Goal: Task Accomplishment & Management: Manage account settings

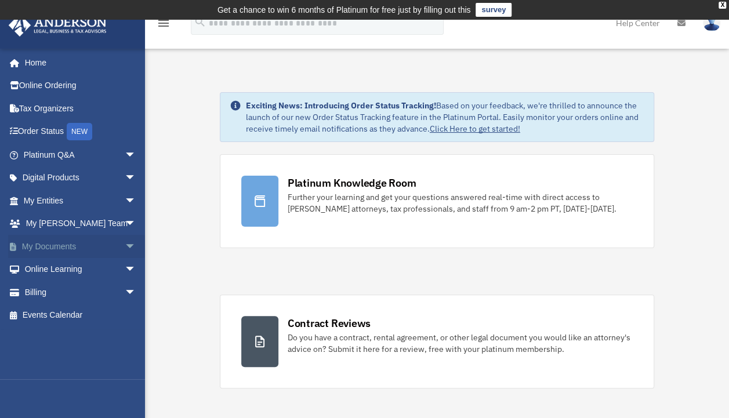
click at [77, 242] on link "My Documents arrow_drop_down" at bounding box center [81, 246] width 146 height 23
click at [125, 247] on span "arrow_drop_down" at bounding box center [136, 247] width 23 height 24
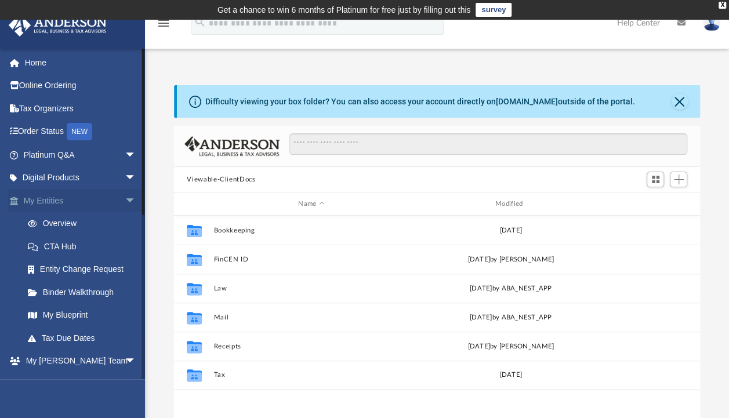
scroll to position [255, 516]
click at [72, 221] on link "Overview" at bounding box center [84, 223] width 137 height 23
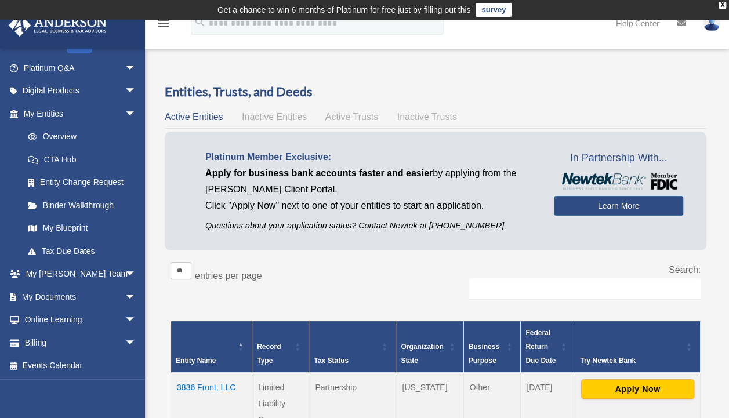
scroll to position [254, 0]
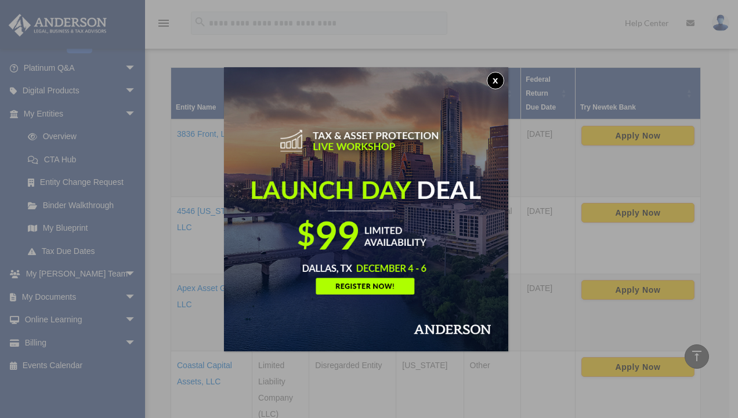
click at [497, 80] on button "x" at bounding box center [495, 80] width 17 height 17
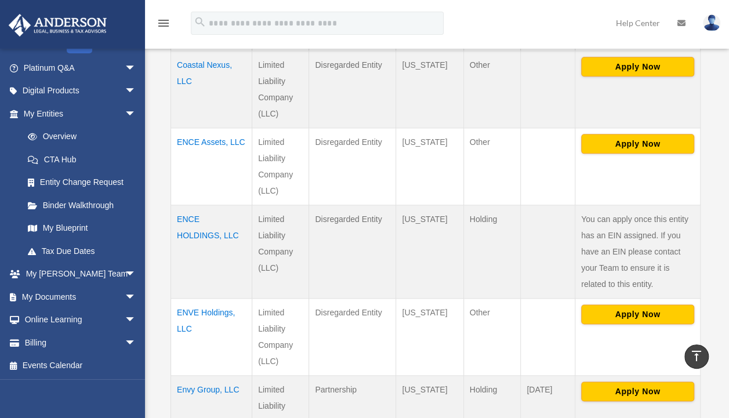
scroll to position [632, 0]
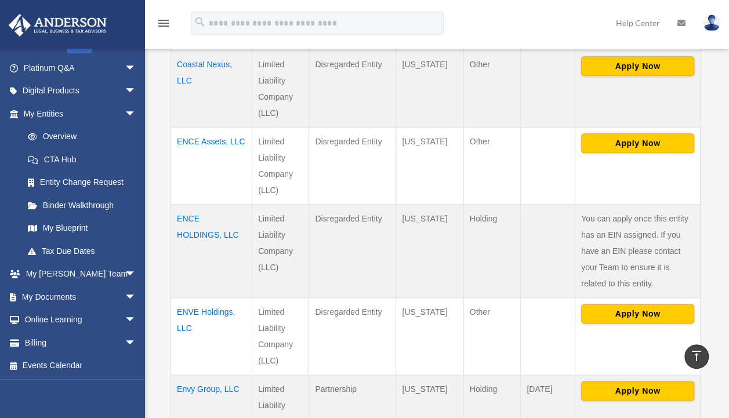
click at [197, 139] on td "ENCE Assets, LLC" at bounding box center [211, 166] width 81 height 77
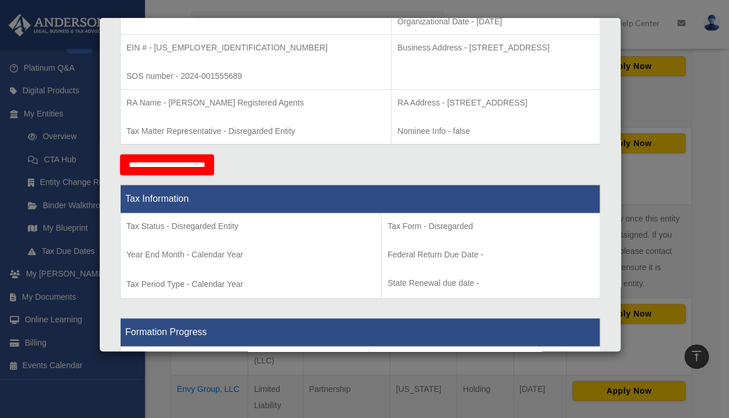
scroll to position [0, 0]
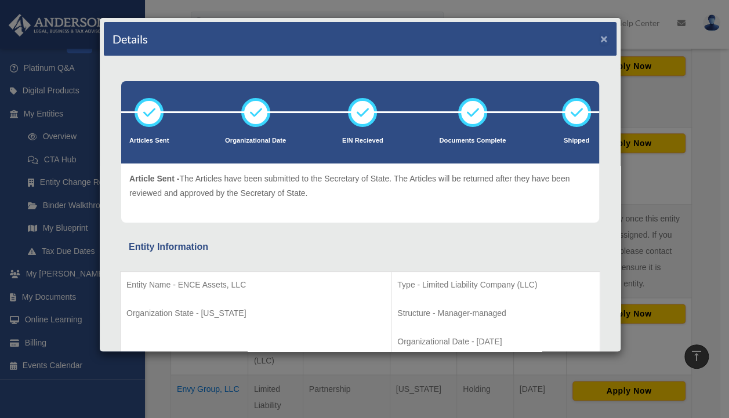
click at [600, 40] on button "×" at bounding box center [604, 38] width 8 height 12
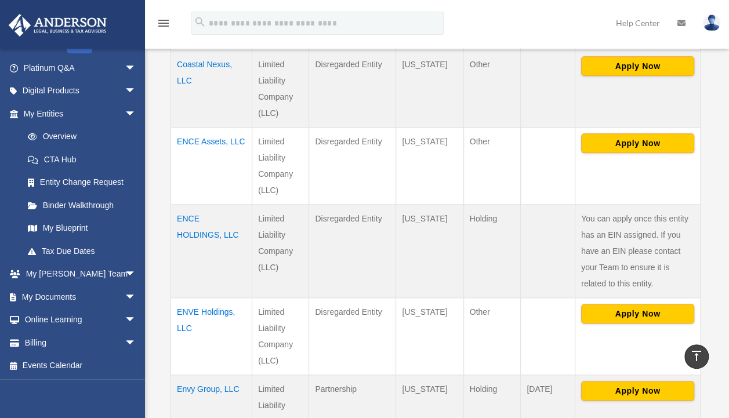
click at [191, 138] on td "ENCE Assets, LLC" at bounding box center [211, 166] width 81 height 77
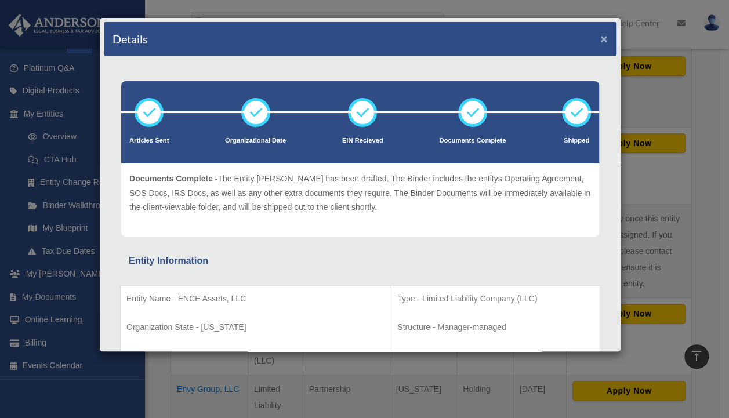
click at [600, 35] on button "×" at bounding box center [604, 38] width 8 height 12
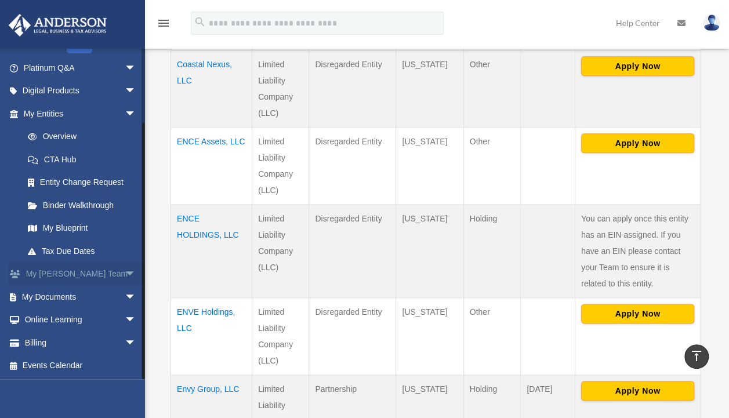
click at [125, 268] on span "arrow_drop_down" at bounding box center [136, 275] width 23 height 24
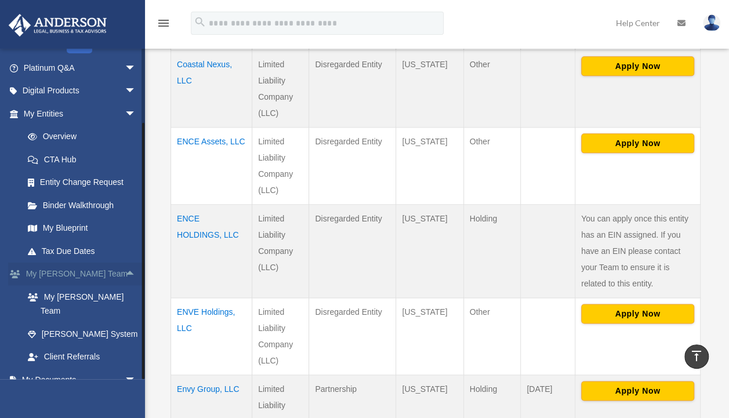
click at [125, 268] on span "arrow_drop_up" at bounding box center [136, 275] width 23 height 24
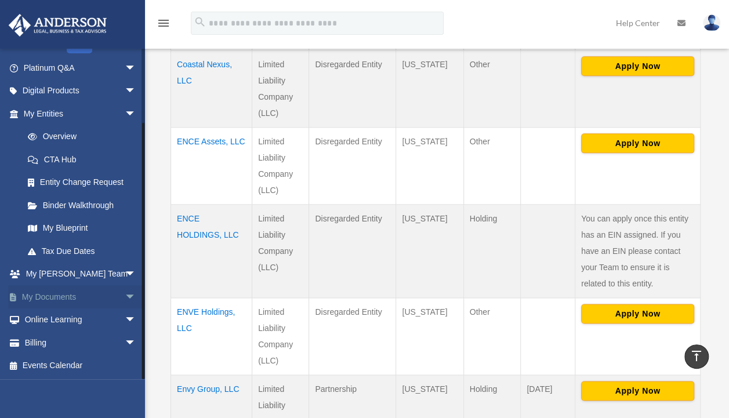
click at [128, 296] on span "arrow_drop_down" at bounding box center [136, 297] width 23 height 24
click at [55, 318] on link "Box" at bounding box center [84, 320] width 137 height 23
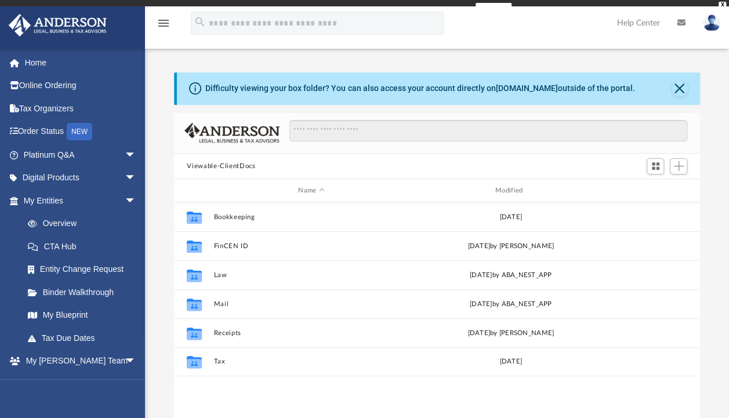
scroll to position [255, 516]
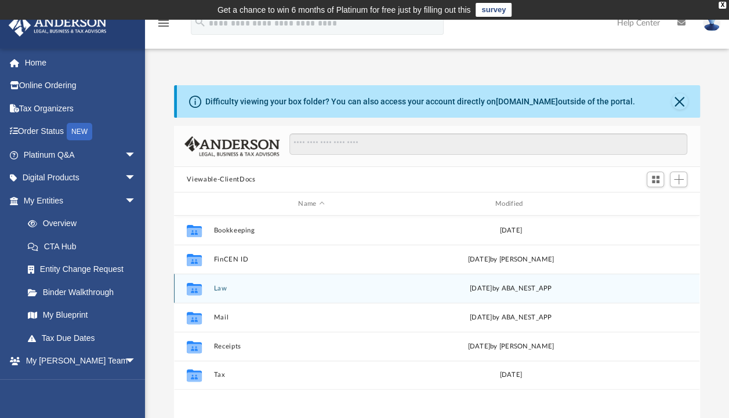
click at [225, 294] on div "Collaborated Folder Law [DATE] by ABA_NEST_APP" at bounding box center [437, 288] width 526 height 29
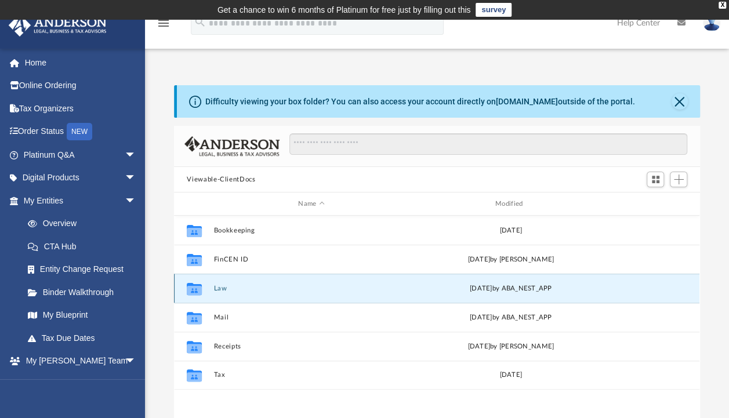
click at [222, 290] on button "Law" at bounding box center [311, 289] width 195 height 8
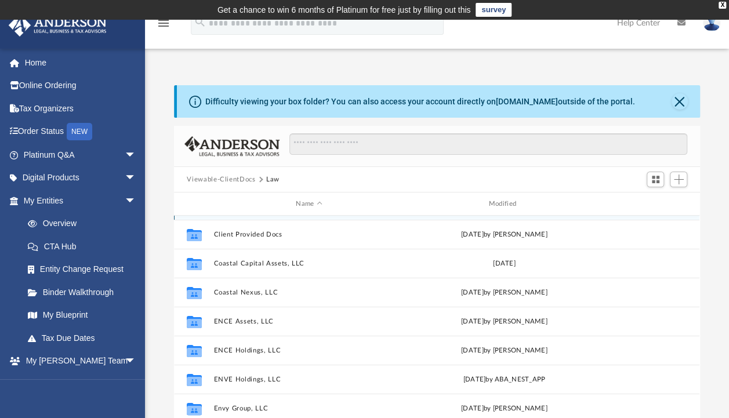
scroll to position [84, 0]
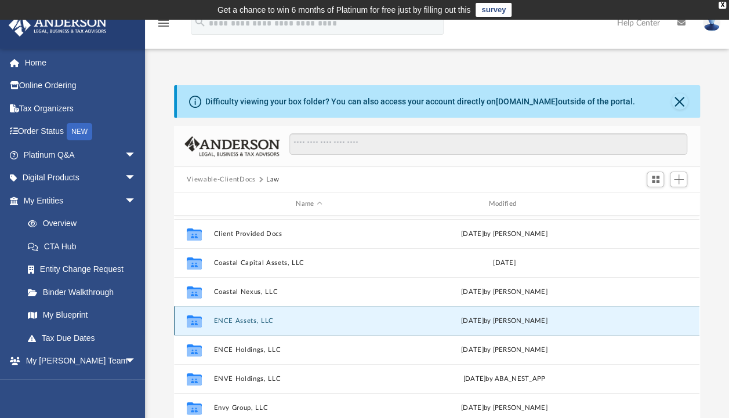
click at [241, 321] on button "ENCE Assets, LLC" at bounding box center [309, 321] width 190 height 8
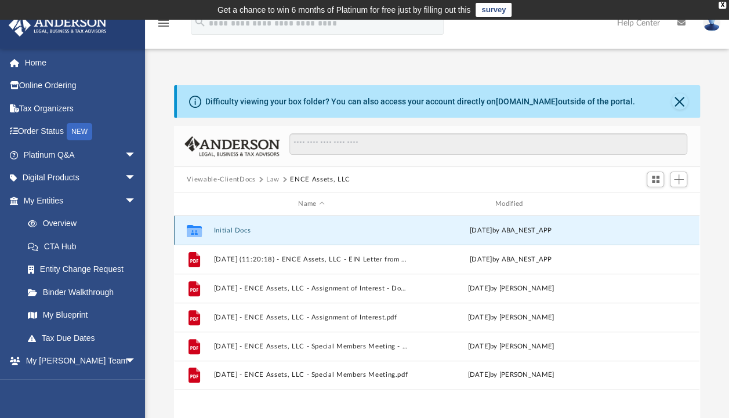
click at [235, 230] on button "Initial Docs" at bounding box center [311, 231] width 195 height 8
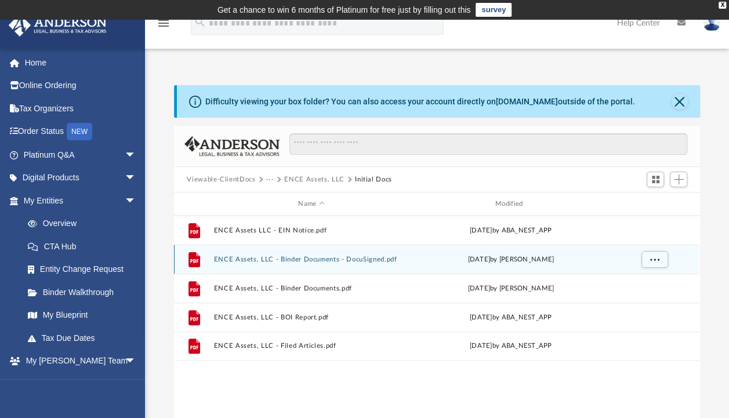
click at [287, 261] on button "ENCE Assets, LLC - Binder Documents - DocuSigned.pdf" at bounding box center [311, 260] width 195 height 8
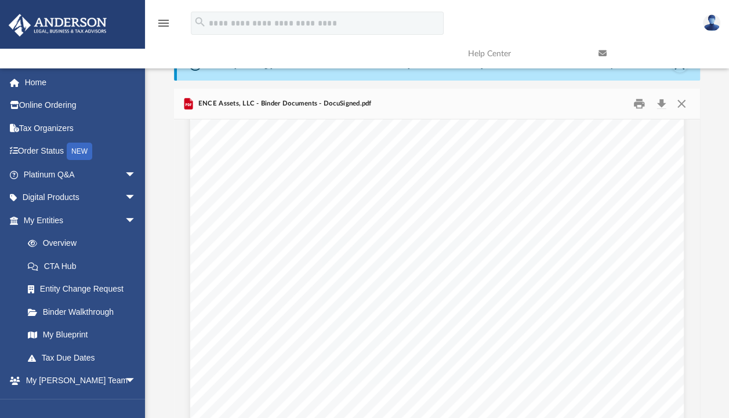
scroll to position [2197, 0]
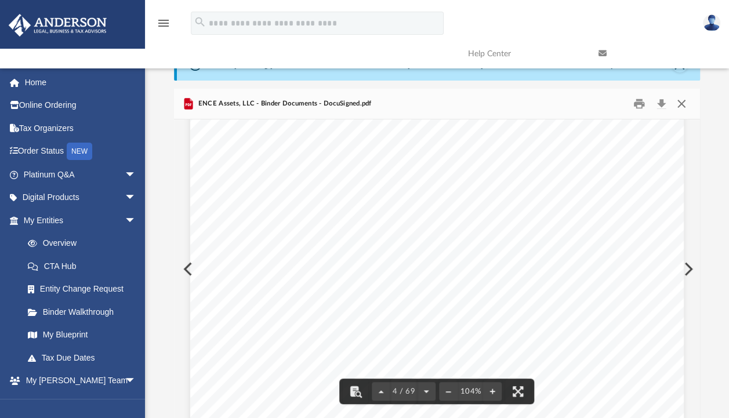
click at [682, 107] on button "Close" at bounding box center [681, 104] width 21 height 18
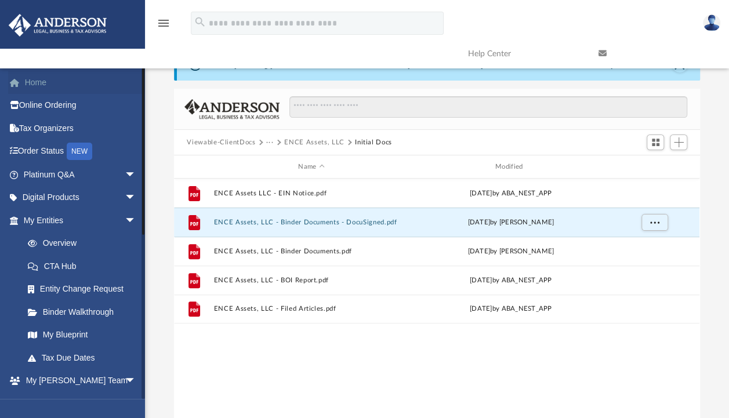
click at [41, 81] on link "Home" at bounding box center [81, 82] width 146 height 23
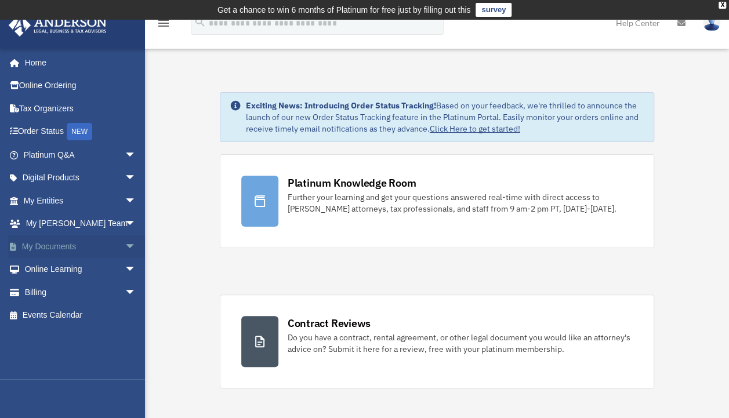
click at [125, 243] on span "arrow_drop_down" at bounding box center [136, 247] width 23 height 24
click at [49, 270] on link "Box" at bounding box center [84, 269] width 137 height 23
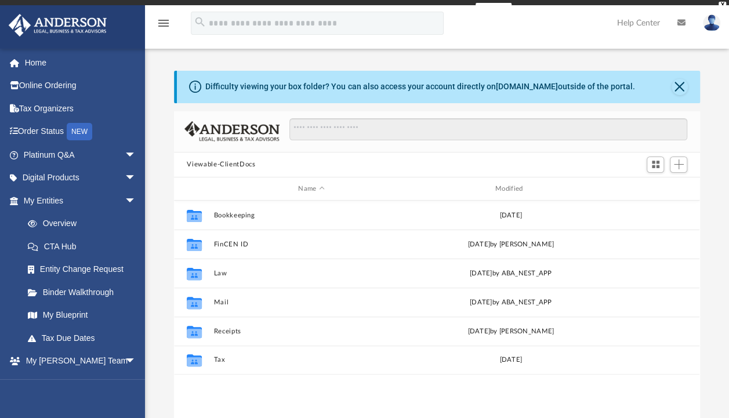
scroll to position [255, 516]
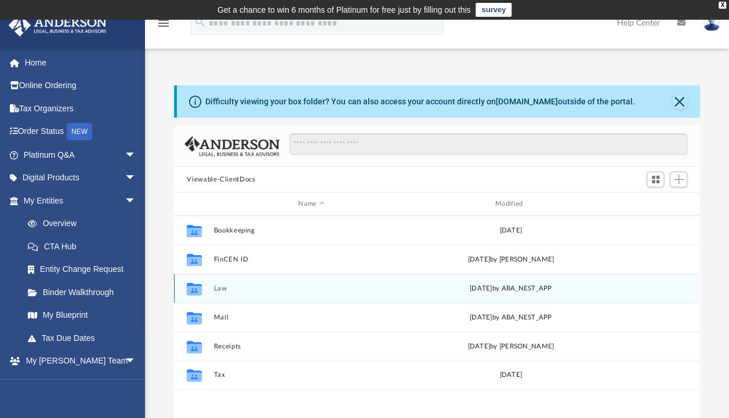
click at [220, 285] on button "Law" at bounding box center [311, 289] width 195 height 8
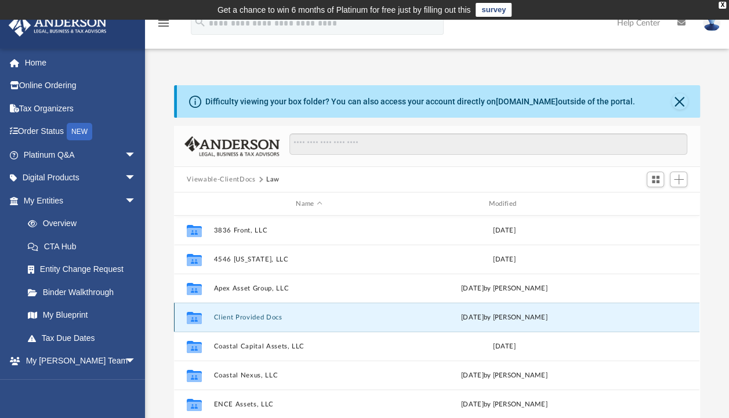
click at [250, 317] on button "Client Provided Docs" at bounding box center [309, 318] width 190 height 8
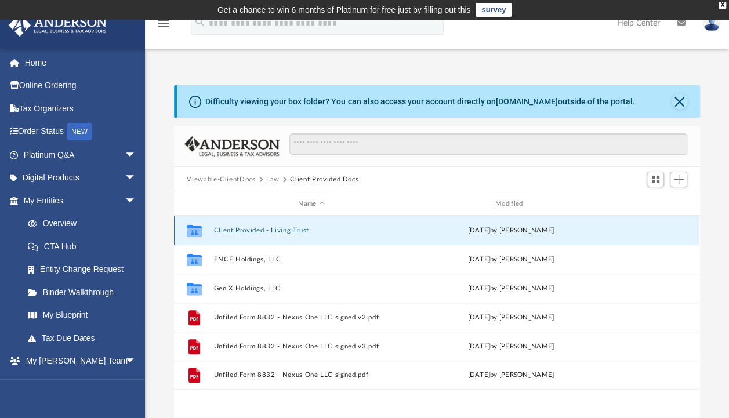
click at [253, 228] on button "Client Provided - Living Trust" at bounding box center [311, 231] width 195 height 8
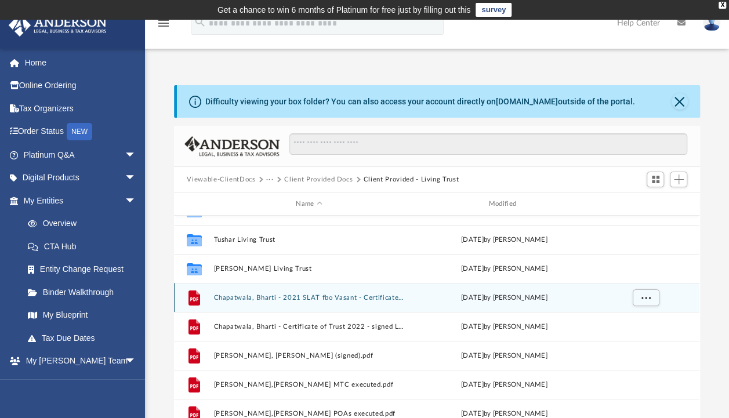
scroll to position [0, 0]
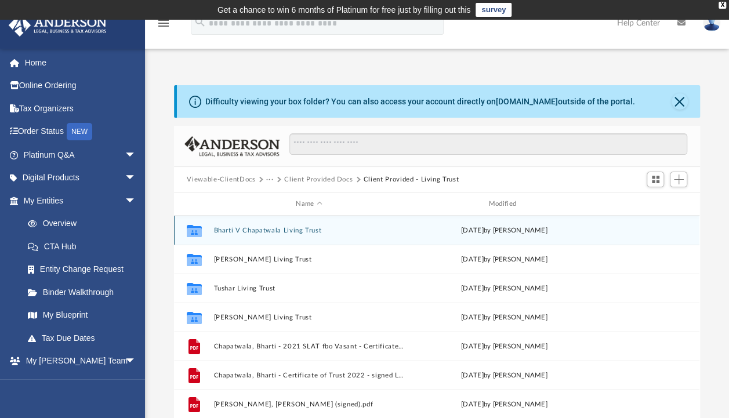
click at [238, 231] on button "Bharti V Chapatwala Living Trust" at bounding box center [309, 231] width 190 height 8
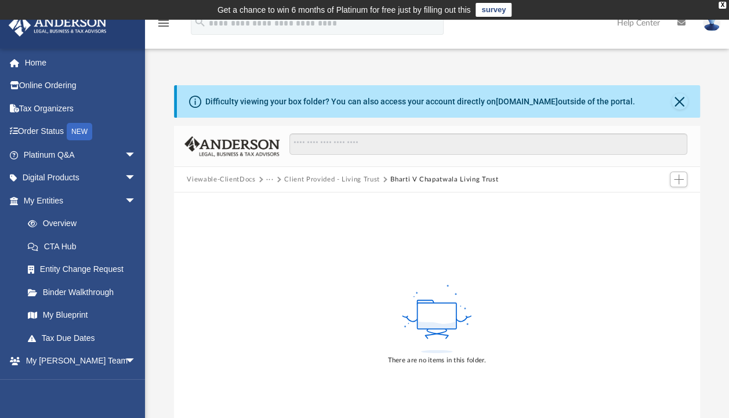
click at [418, 175] on button "Bharti V Chapatwala Living Trust" at bounding box center [444, 180] width 108 height 10
click at [309, 180] on button "Client Provided - Living Trust" at bounding box center [332, 180] width 96 height 10
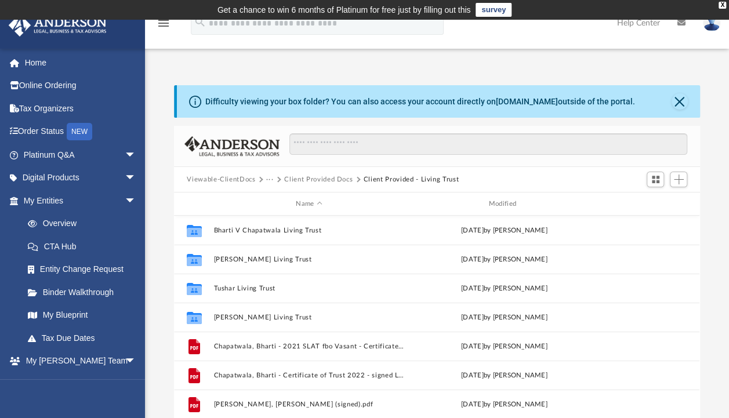
scroll to position [49, 0]
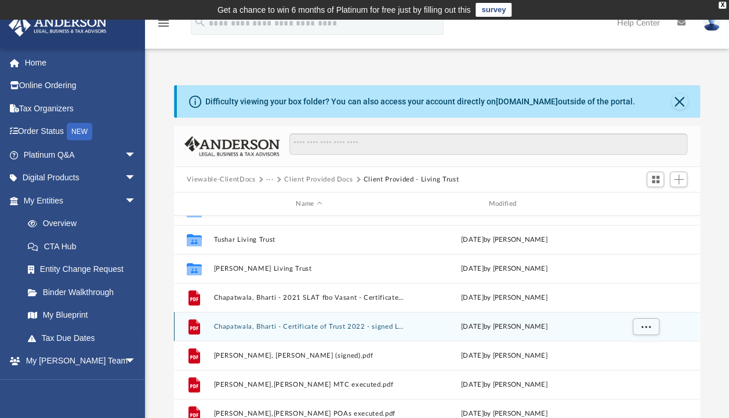
click at [301, 327] on button "Chapatwala, Bharti - Certificate of Trust 2022 - signed LT.pdf" at bounding box center [309, 327] width 190 height 8
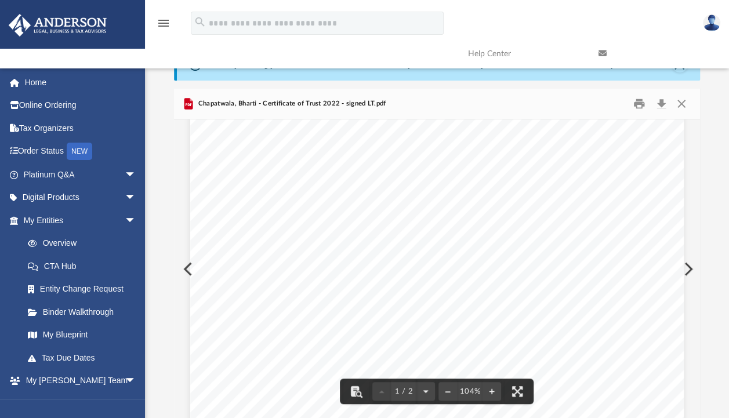
scroll to position [0, 0]
click at [679, 99] on button "Close" at bounding box center [681, 104] width 21 height 18
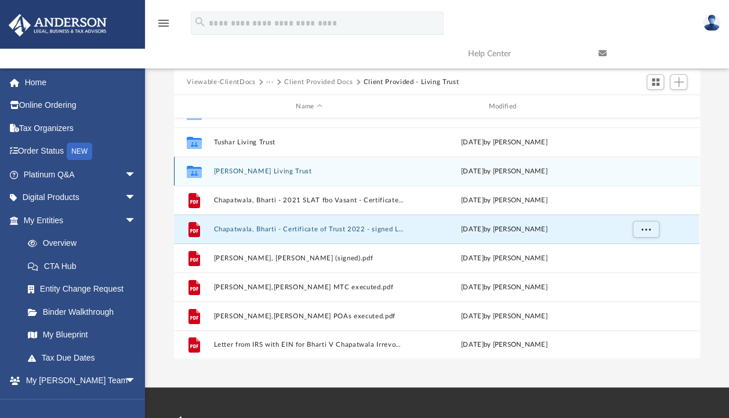
scroll to position [17, 0]
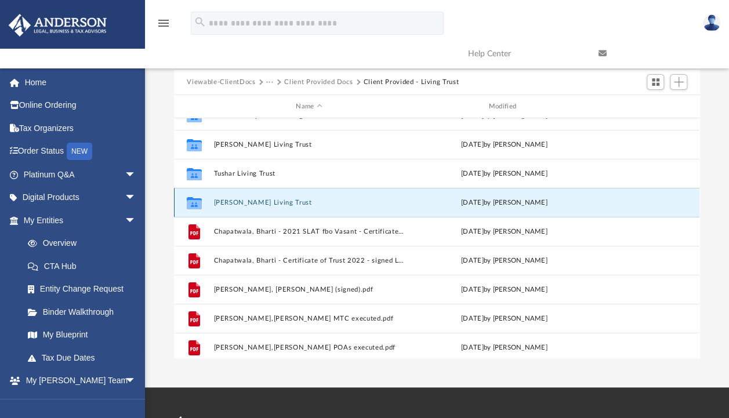
click at [241, 201] on button "[PERSON_NAME] Living Trust" at bounding box center [309, 203] width 190 height 8
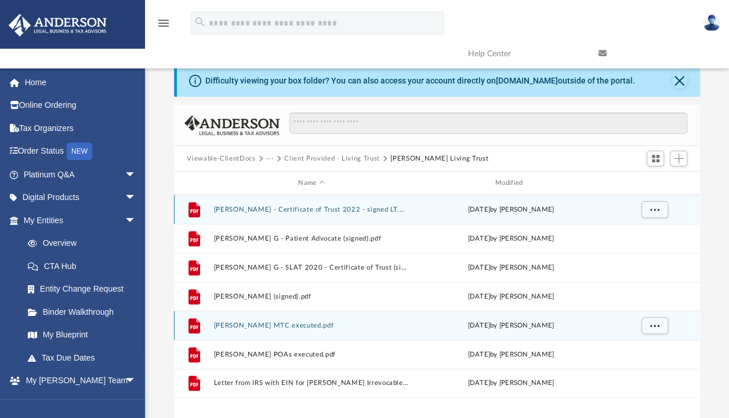
scroll to position [20, 0]
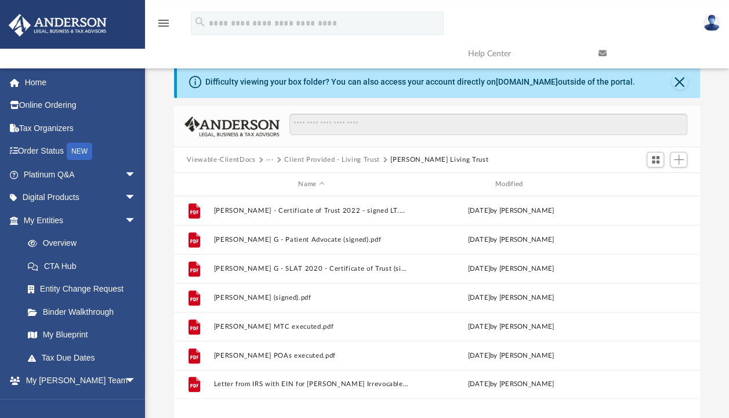
click at [303, 155] on button "Client Provided - Living Trust" at bounding box center [332, 160] width 96 height 10
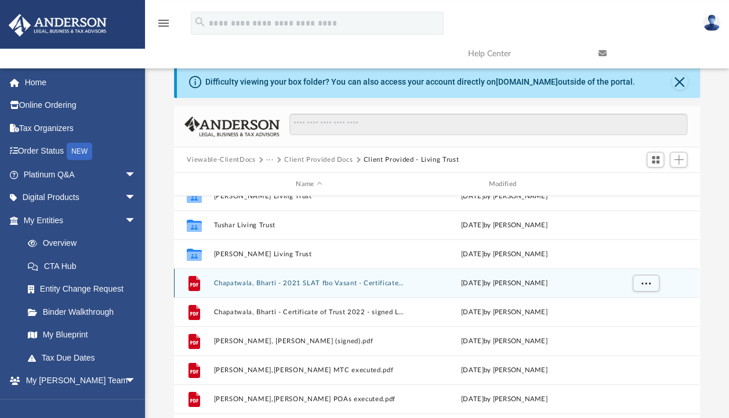
scroll to position [0, 0]
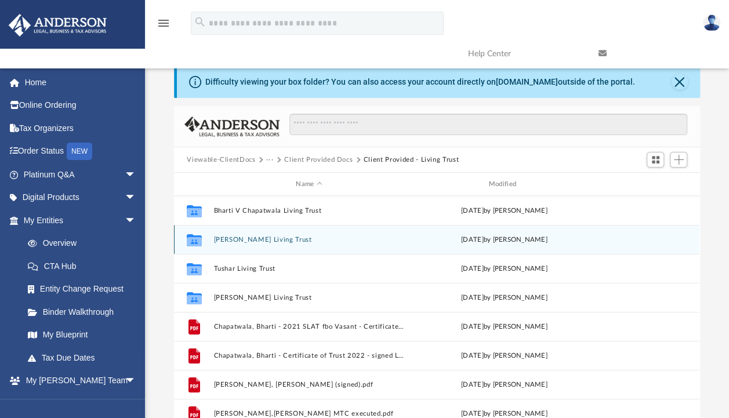
click at [255, 238] on button "Neel V Chapatwala Living Trust" at bounding box center [309, 240] width 190 height 8
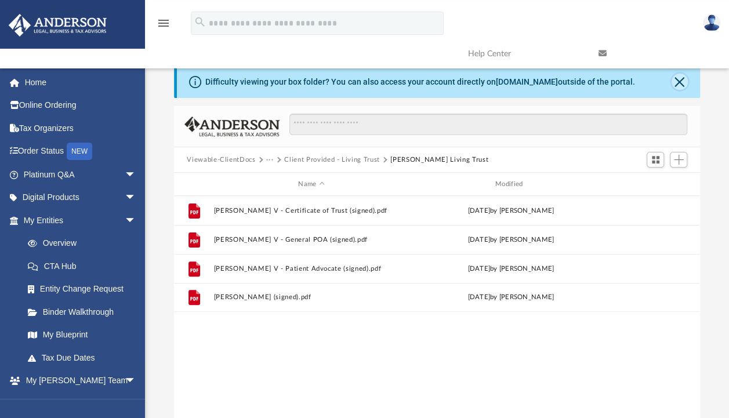
click at [681, 80] on button "Close" at bounding box center [680, 82] width 16 height 16
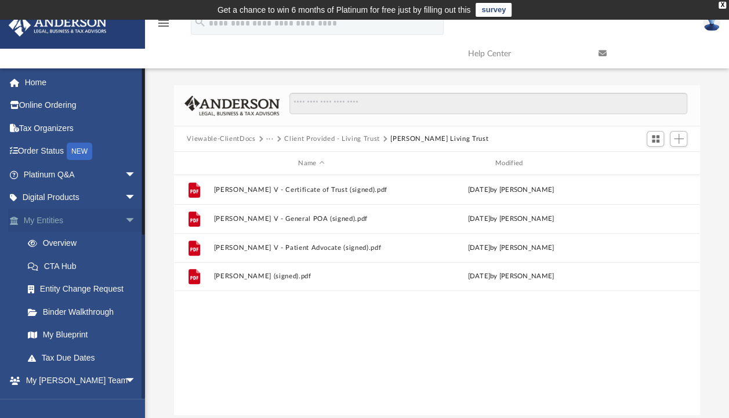
click at [125, 216] on span "arrow_drop_down" at bounding box center [136, 221] width 23 height 24
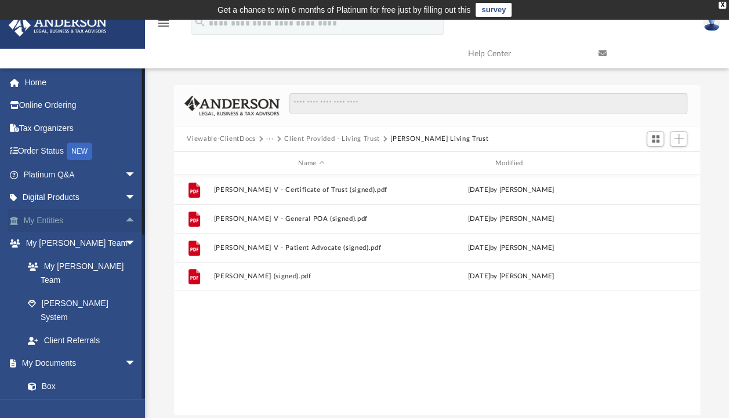
click at [59, 226] on link "My Entities arrow_drop_up" at bounding box center [81, 220] width 146 height 23
click at [125, 219] on span "arrow_drop_up" at bounding box center [136, 221] width 23 height 24
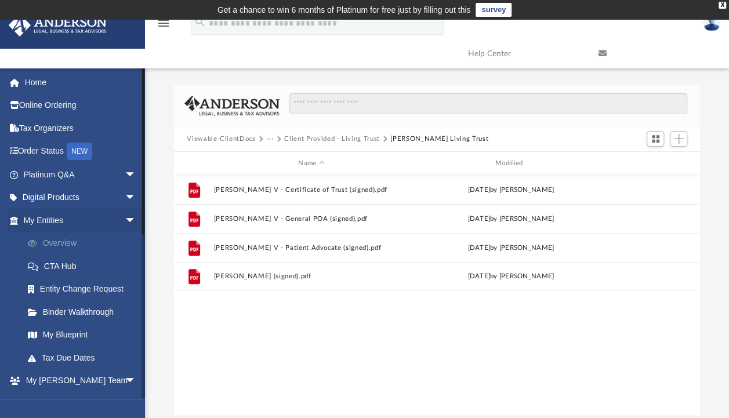
click at [55, 241] on link "Overview" at bounding box center [84, 243] width 137 height 23
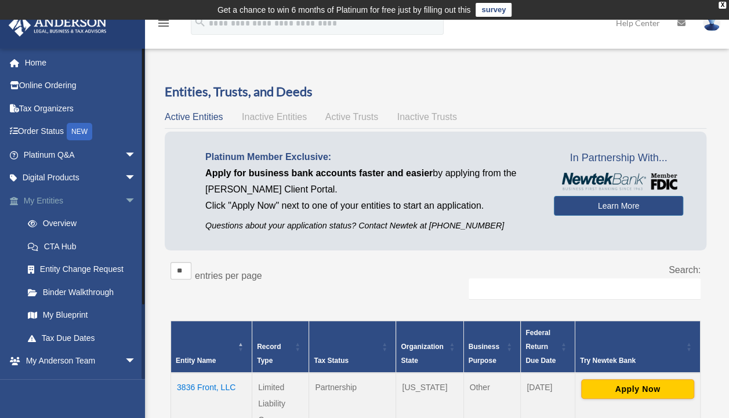
click at [125, 201] on span "arrow_drop_down" at bounding box center [136, 201] width 23 height 24
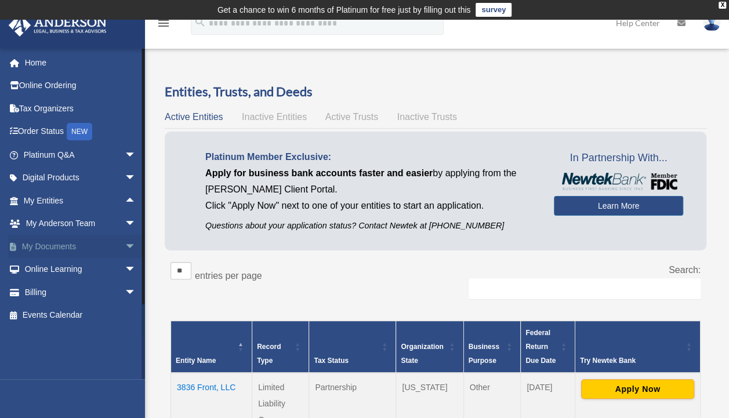
click at [70, 244] on link "My Documents arrow_drop_down" at bounding box center [81, 246] width 146 height 23
click at [125, 247] on span "arrow_drop_down" at bounding box center [136, 247] width 23 height 24
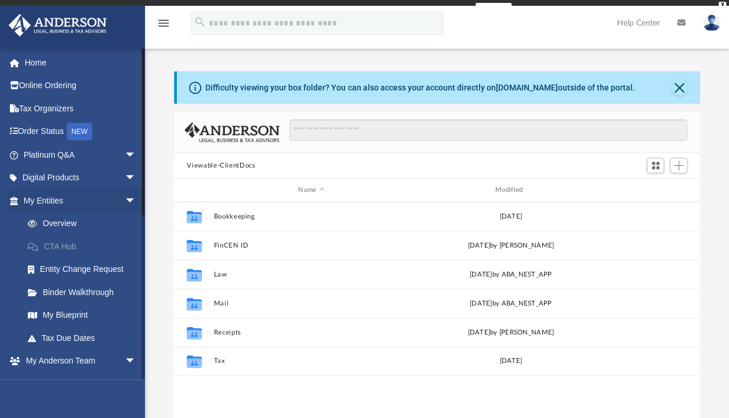
scroll to position [255, 516]
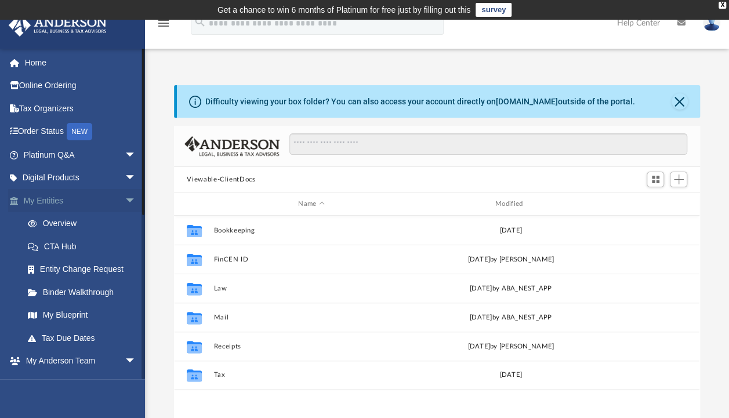
click at [125, 202] on span "arrow_drop_down" at bounding box center [136, 201] width 23 height 24
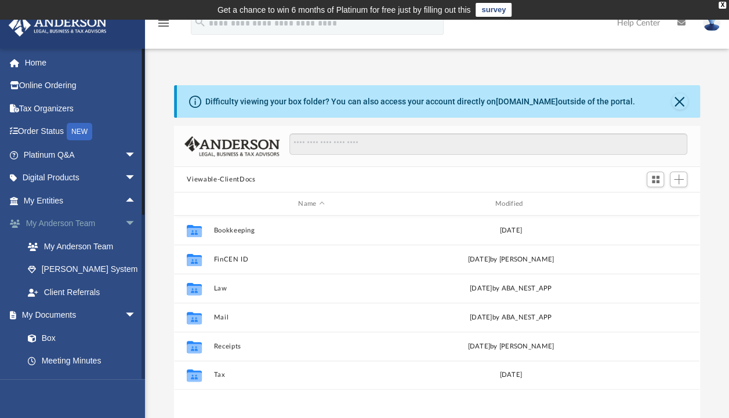
click at [125, 222] on span "arrow_drop_down" at bounding box center [136, 224] width 23 height 24
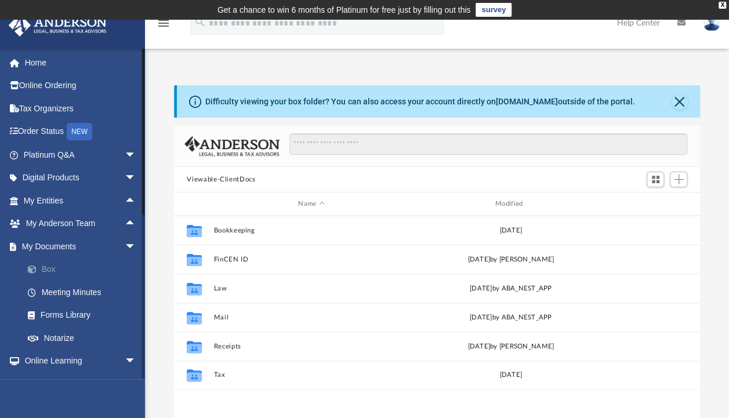
click at [45, 262] on link "Box" at bounding box center [84, 269] width 137 height 23
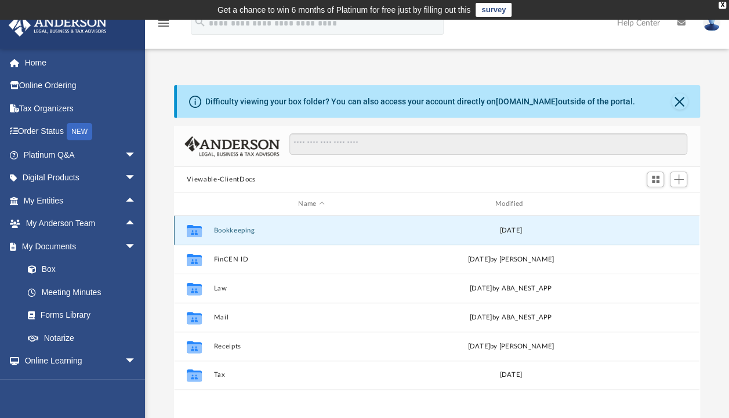
click at [239, 228] on button "Bookkeeping" at bounding box center [311, 231] width 195 height 8
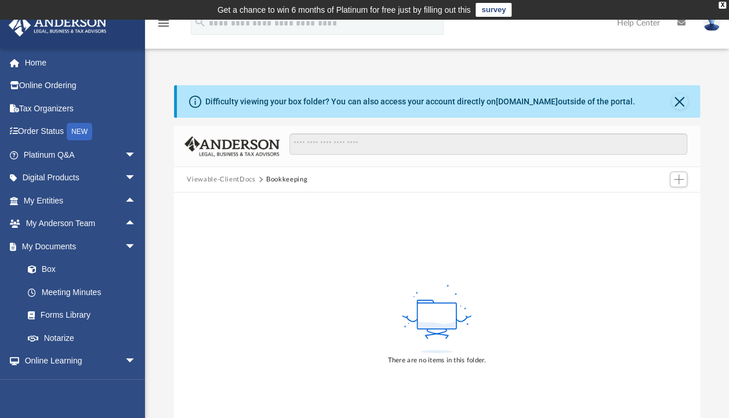
click at [229, 175] on button "Viewable-ClientDocs" at bounding box center [221, 180] width 68 height 10
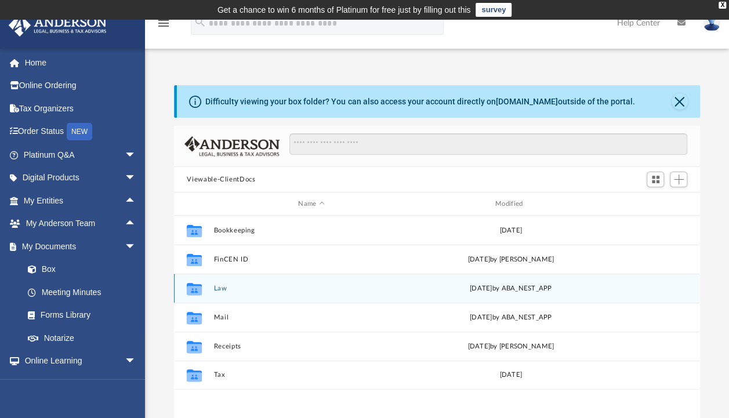
click at [225, 287] on button "Law" at bounding box center [311, 289] width 195 height 8
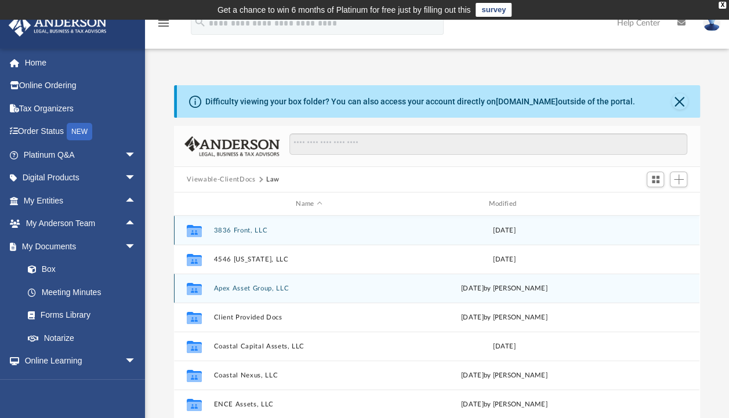
scroll to position [31, 0]
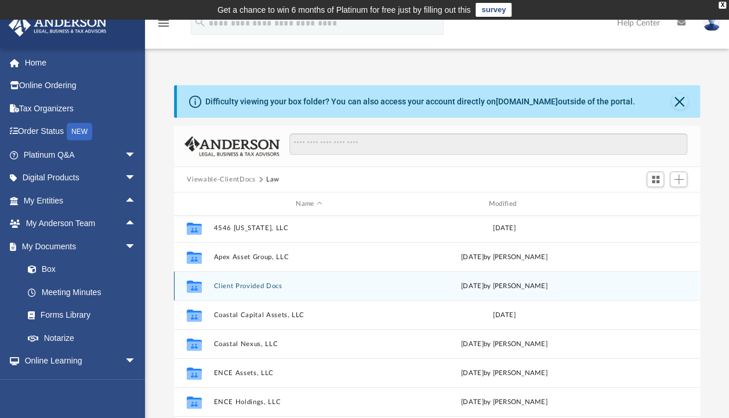
click at [266, 288] on button "Client Provided Docs" at bounding box center [309, 287] width 190 height 8
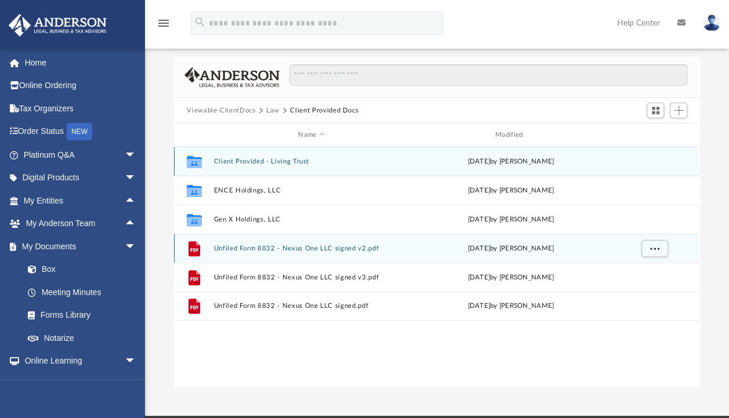
scroll to position [0, 0]
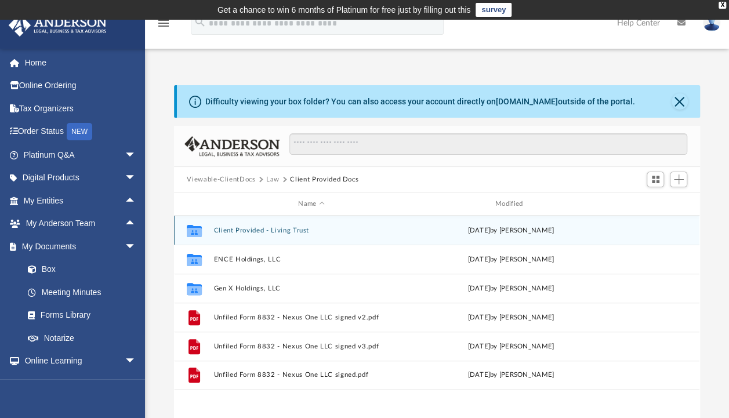
click at [252, 238] on div "Collaborated Folder Client Provided - Living Trust [DATE] by [PERSON_NAME]" at bounding box center [437, 230] width 526 height 29
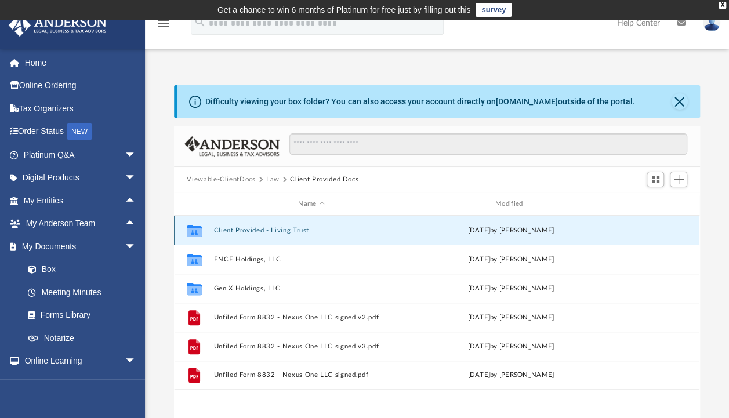
click at [255, 230] on button "Client Provided - Living Trust" at bounding box center [311, 231] width 195 height 8
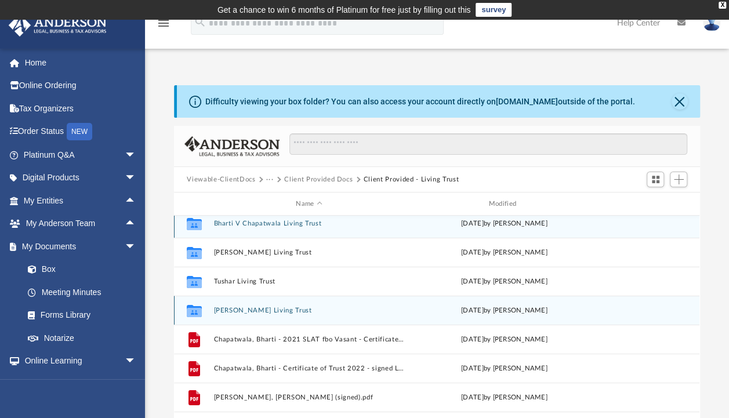
scroll to position [8, 0]
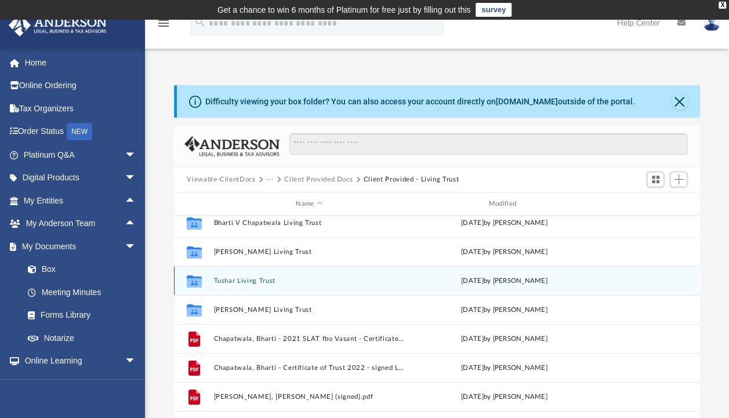
click at [259, 275] on div "Collaborated Folder Tushar Living Trust Tue Jan 7 2025 by Nathan Garmon" at bounding box center [437, 280] width 526 height 29
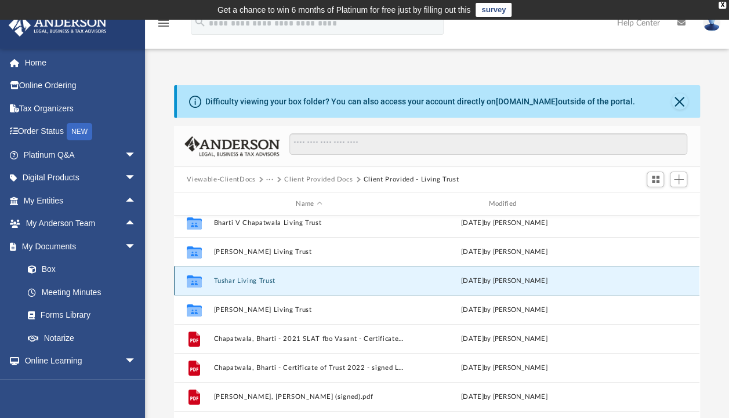
click at [258, 278] on button "Tushar Living Trust" at bounding box center [309, 281] width 190 height 8
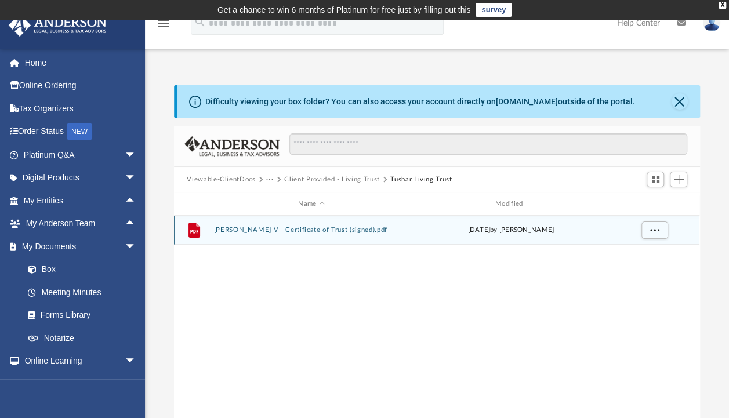
scroll to position [0, 0]
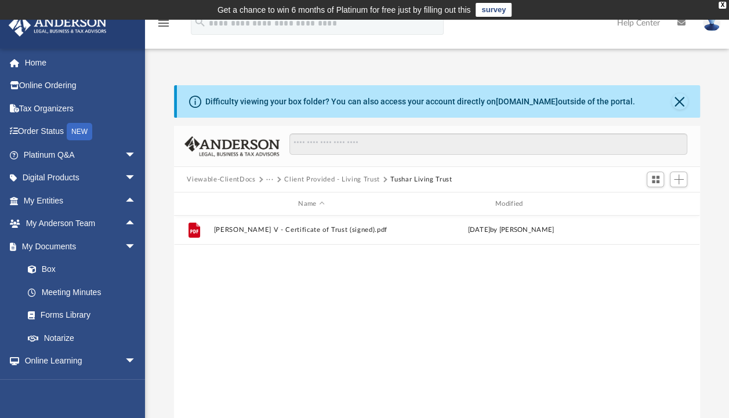
click at [355, 179] on button "Client Provided - Living Trust" at bounding box center [332, 180] width 96 height 10
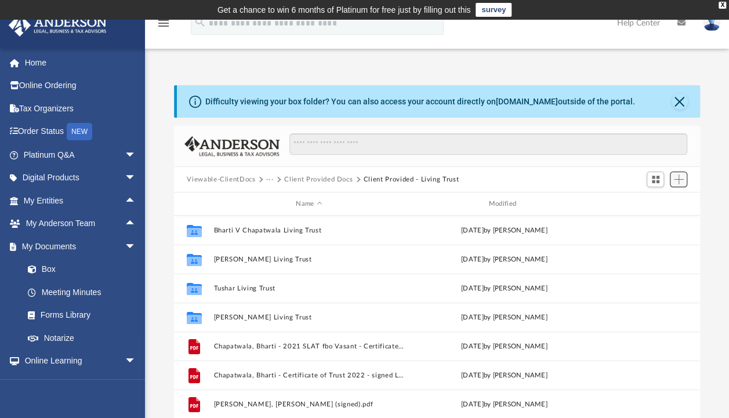
click at [680, 183] on span "Add" at bounding box center [679, 180] width 10 height 10
click at [645, 201] on li "Upload" at bounding box center [661, 203] width 37 height 12
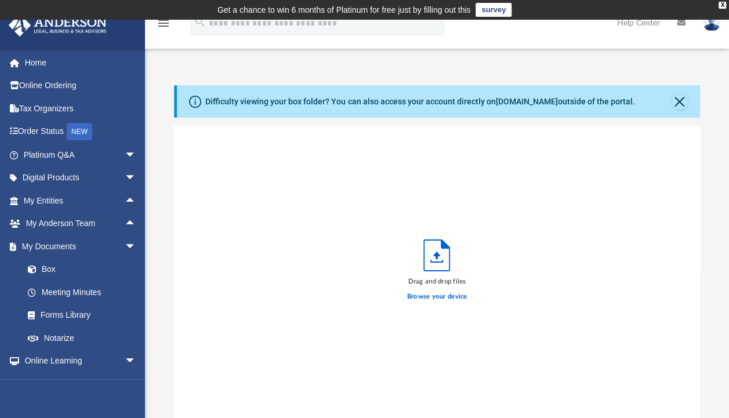
scroll to position [285, 516]
click at [437, 297] on label "Browse your device" at bounding box center [437, 297] width 60 height 10
click at [0, 0] on input "Browse your device" at bounding box center [0, 0] width 0 height 0
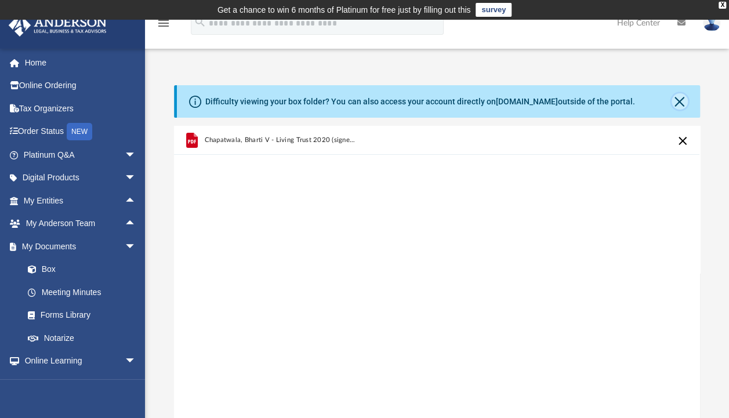
click at [683, 99] on button "Close" at bounding box center [680, 101] width 16 height 16
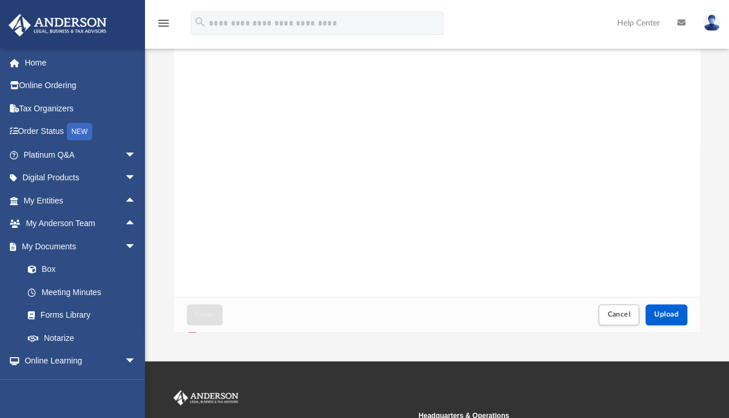
scroll to position [84, 0]
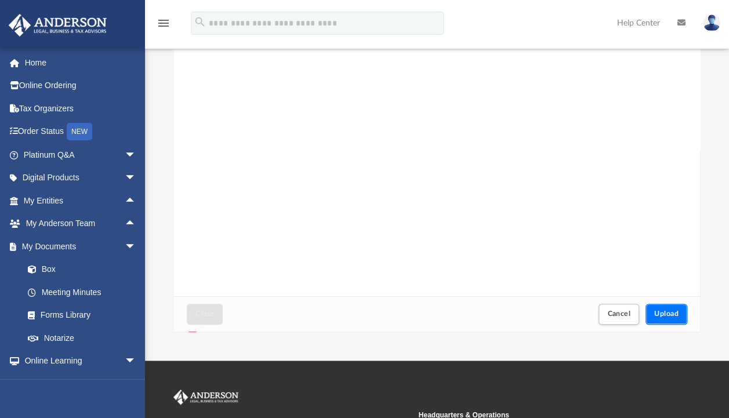
click at [665, 316] on span "Upload" at bounding box center [666, 313] width 24 height 7
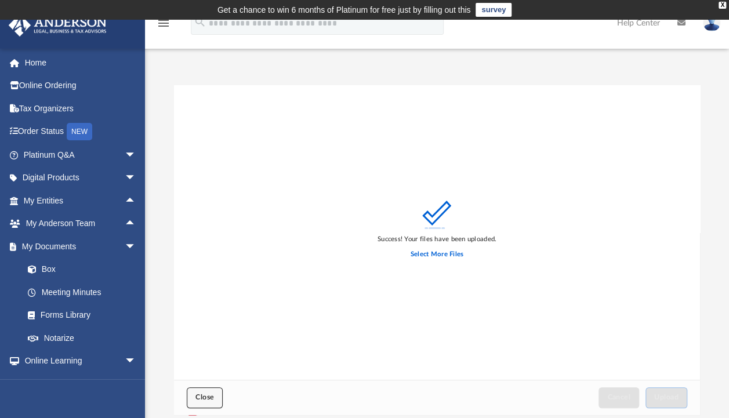
click at [214, 398] on button "Close" at bounding box center [205, 398] width 36 height 20
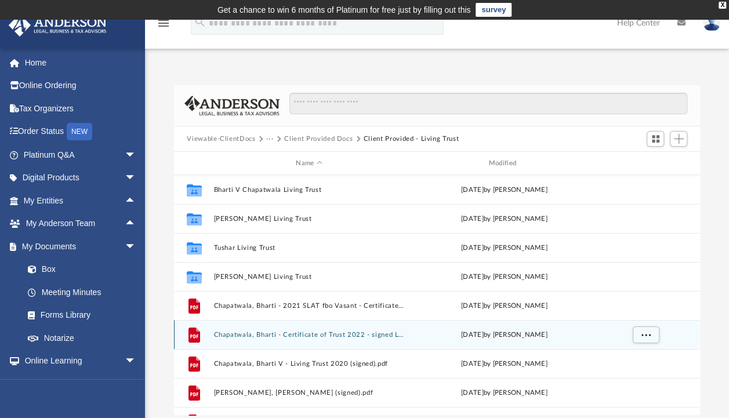
click at [382, 334] on button "Chapatwala, Bharti - Certificate of Trust 2022 - signed LT.pdf" at bounding box center [309, 335] width 190 height 8
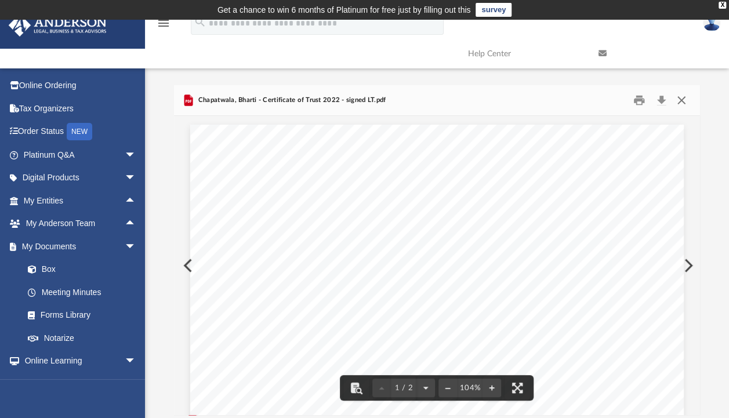
click at [682, 99] on button "Close" at bounding box center [681, 101] width 21 height 18
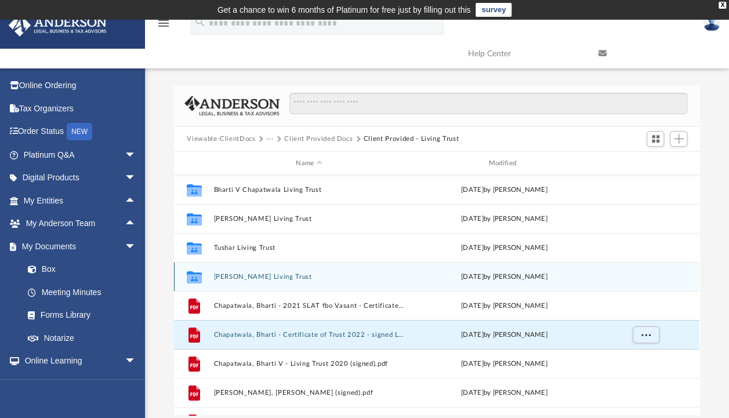
click at [232, 277] on button "Vasant G Chapatwala Living Trust" at bounding box center [309, 277] width 190 height 8
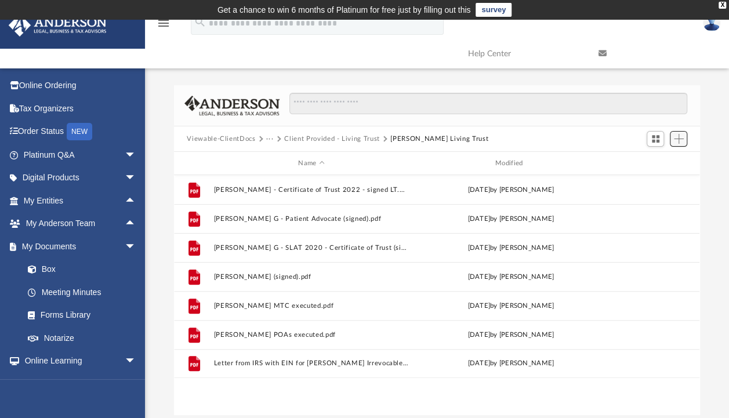
click at [676, 139] on span "Add" at bounding box center [679, 139] width 10 height 10
click at [654, 163] on li "Upload" at bounding box center [661, 162] width 37 height 12
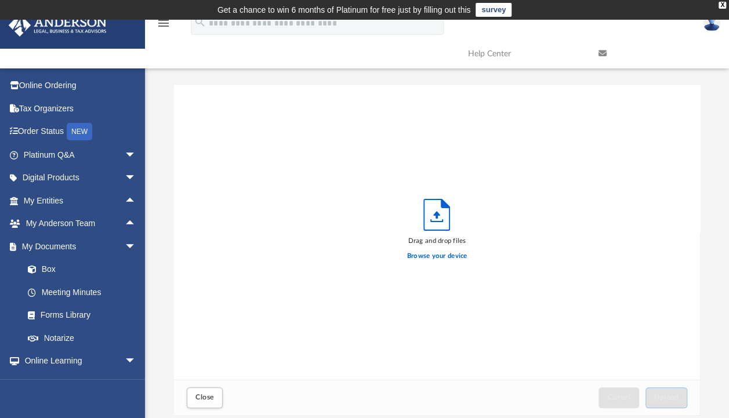
scroll to position [285, 516]
click at [444, 251] on div "Browse your device" at bounding box center [437, 256] width 60 height 20
click at [425, 254] on label "Browse your device" at bounding box center [437, 256] width 60 height 10
click at [0, 0] on input "Browse your device" at bounding box center [0, 0] width 0 height 0
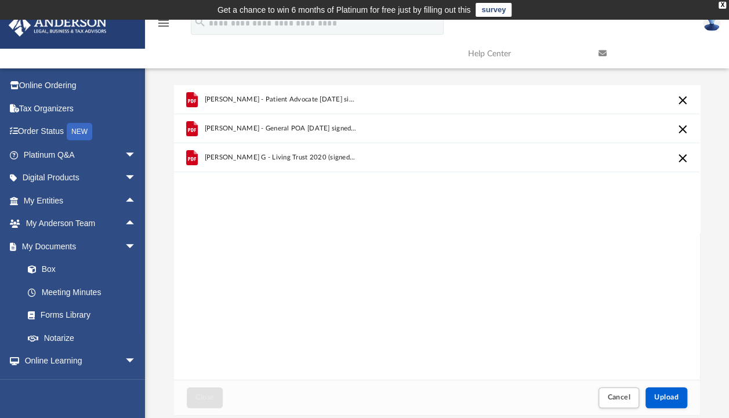
click at [682, 128] on button "Cancel this upload" at bounding box center [683, 129] width 14 height 14
click at [685, 99] on button "Cancel this upload" at bounding box center [683, 100] width 14 height 14
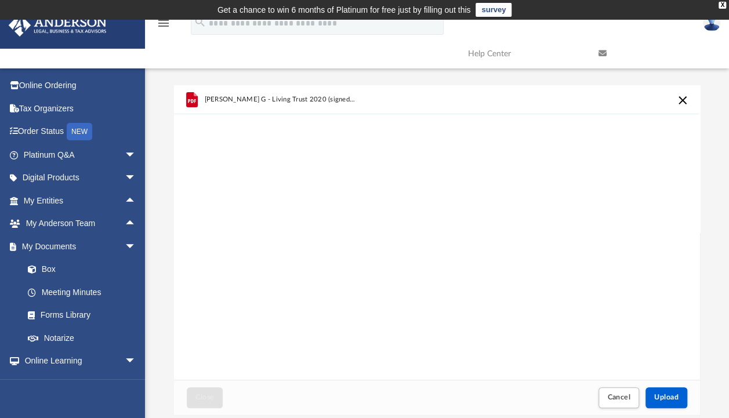
scroll to position [92, 0]
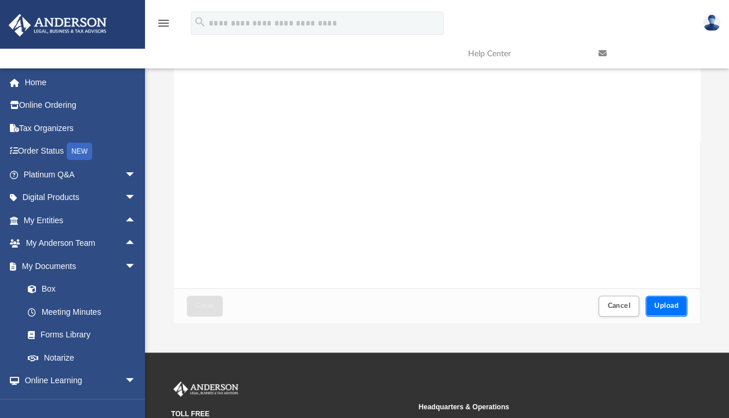
click at [667, 306] on span "Upload" at bounding box center [666, 305] width 24 height 7
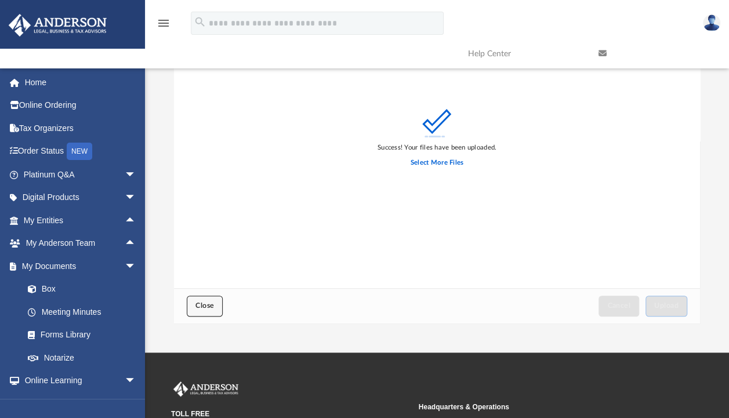
click at [215, 302] on button "Close" at bounding box center [205, 306] width 36 height 20
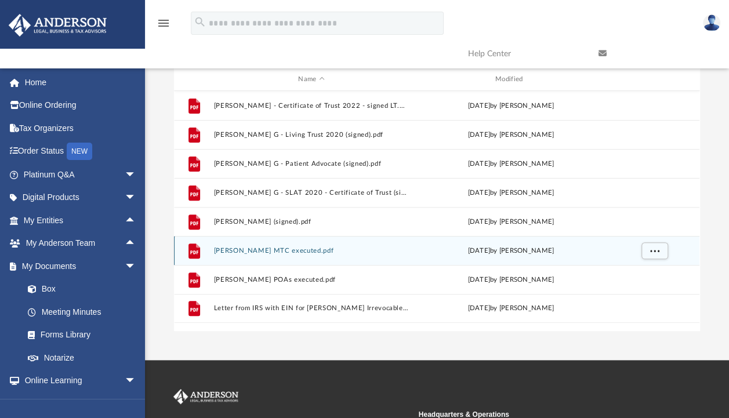
scroll to position [0, 0]
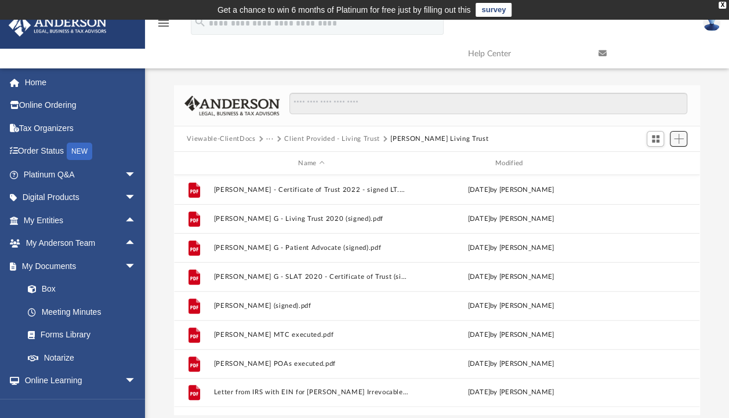
click at [681, 139] on span "Add" at bounding box center [679, 139] width 10 height 10
click at [657, 160] on li "Upload" at bounding box center [661, 162] width 37 height 12
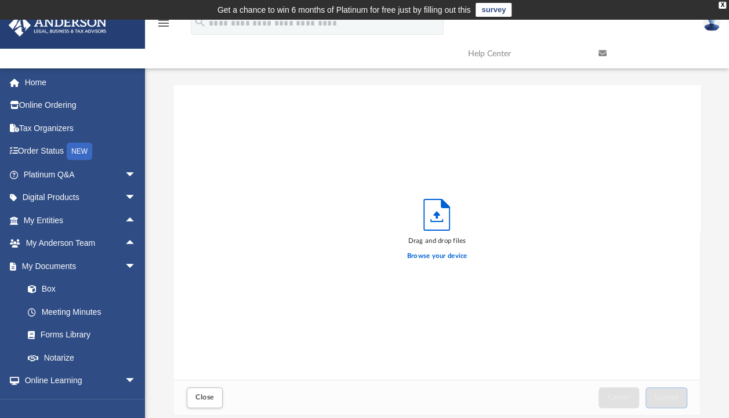
scroll to position [285, 516]
click at [411, 253] on label "Browse your device" at bounding box center [437, 256] width 60 height 10
click at [0, 0] on input "Browse your device" at bounding box center [0, 0] width 0 height 0
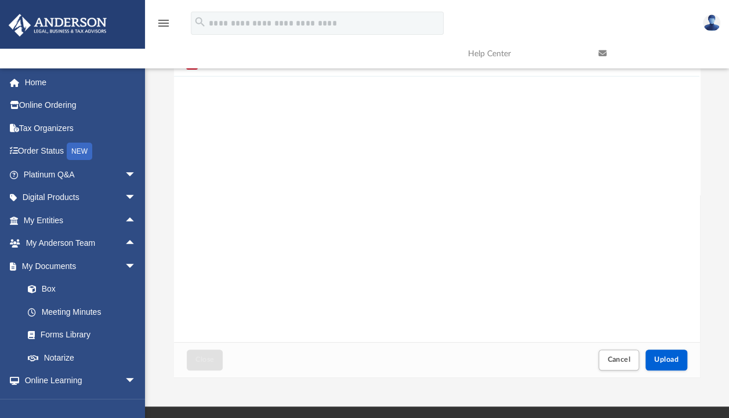
scroll to position [39, 0]
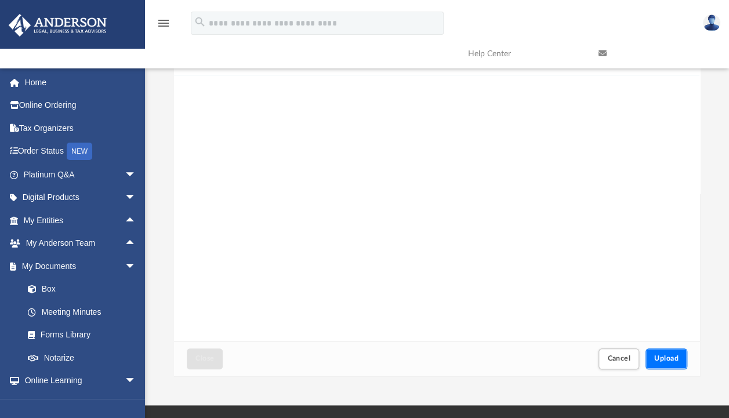
click at [666, 356] on span "Upload" at bounding box center [666, 358] width 24 height 7
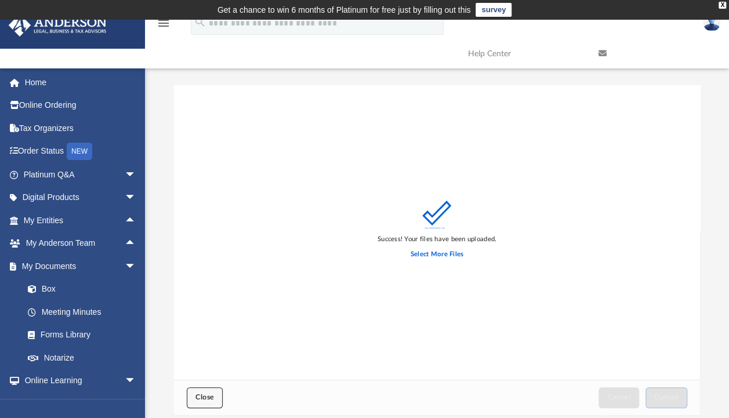
click at [211, 399] on span "Close" at bounding box center [205, 397] width 19 height 7
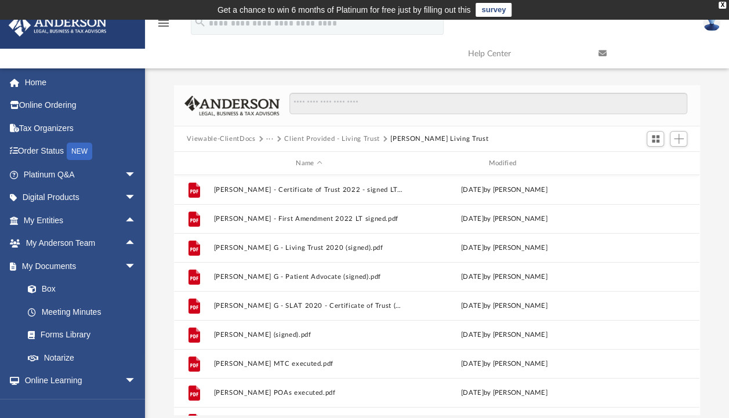
click at [307, 135] on button "Client Provided - Living Trust" at bounding box center [332, 139] width 96 height 10
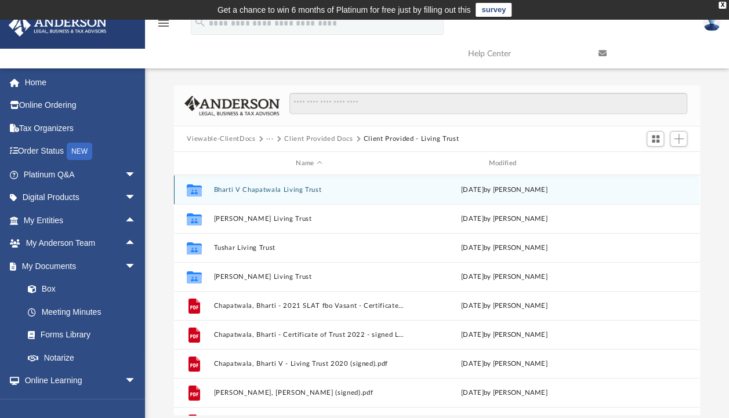
click at [265, 186] on button "Bharti V Chapatwala Living Trust" at bounding box center [309, 190] width 190 height 8
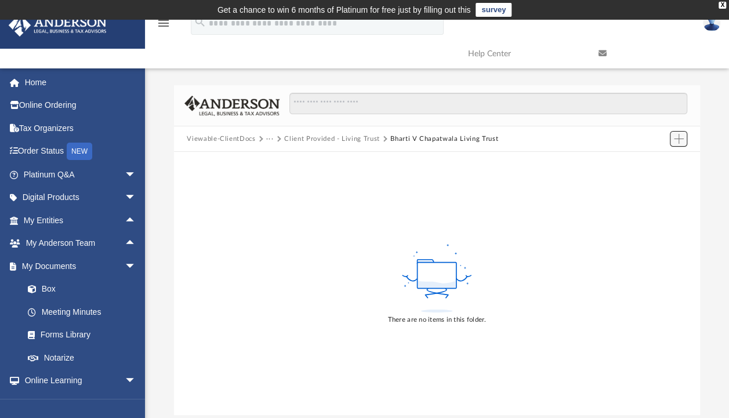
click at [676, 140] on span "Add" at bounding box center [679, 139] width 10 height 10
click at [652, 161] on li "Upload" at bounding box center [661, 162] width 37 height 12
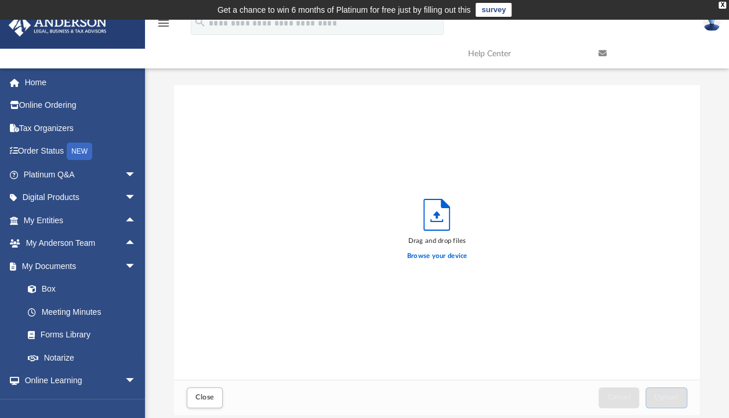
scroll to position [285, 516]
click at [440, 253] on label "Browse your device" at bounding box center [437, 256] width 60 height 10
click at [0, 0] on input "Browse your device" at bounding box center [0, 0] width 0 height 0
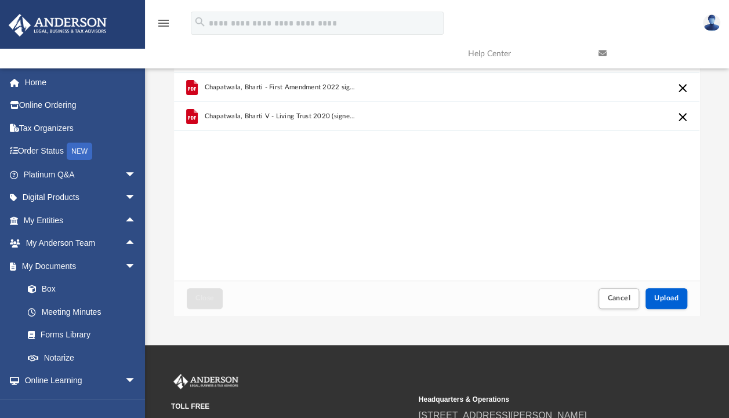
scroll to position [104, 0]
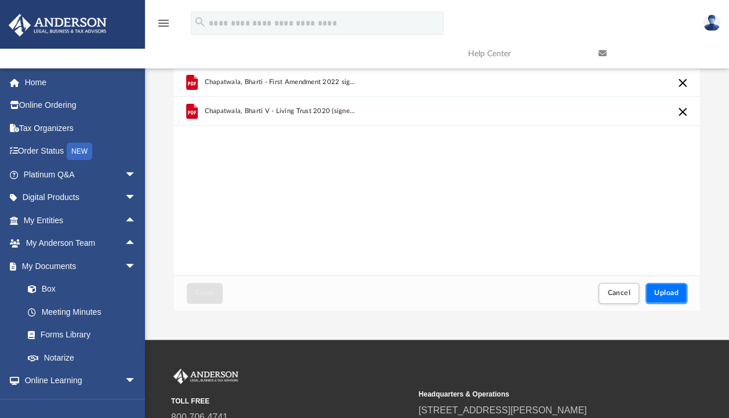
click at [672, 294] on span "Upload" at bounding box center [666, 293] width 24 height 7
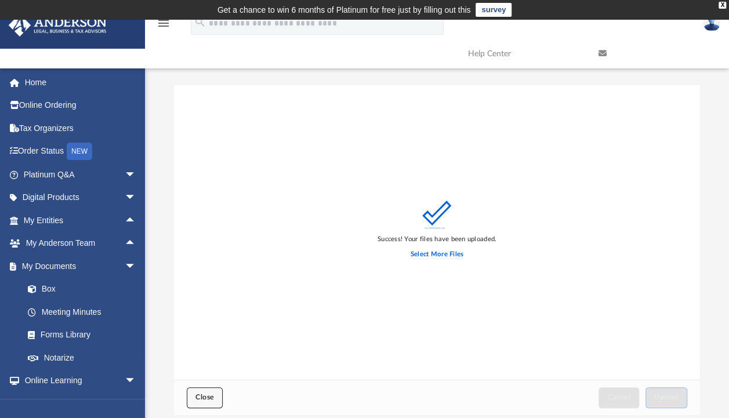
click at [208, 400] on span "Close" at bounding box center [205, 397] width 19 height 7
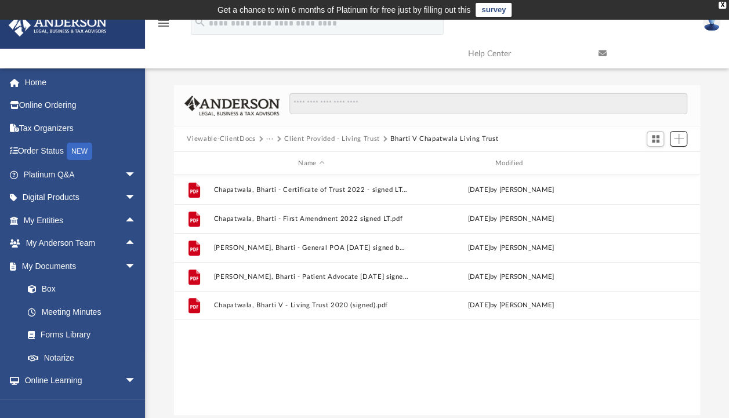
scroll to position [255, 516]
click at [314, 137] on button "Client Provided - Living Trust" at bounding box center [332, 139] width 96 height 10
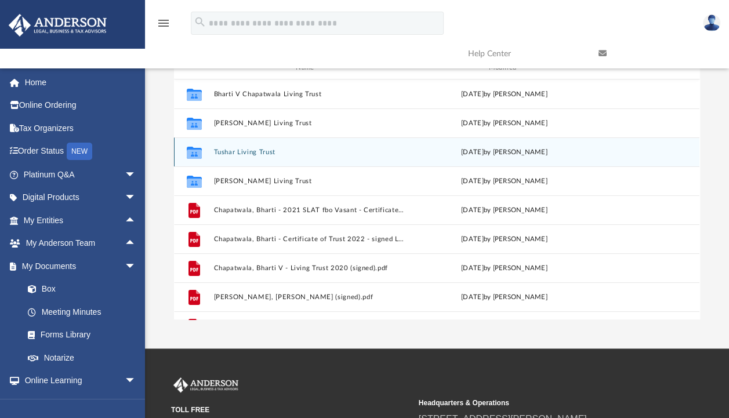
scroll to position [0, 0]
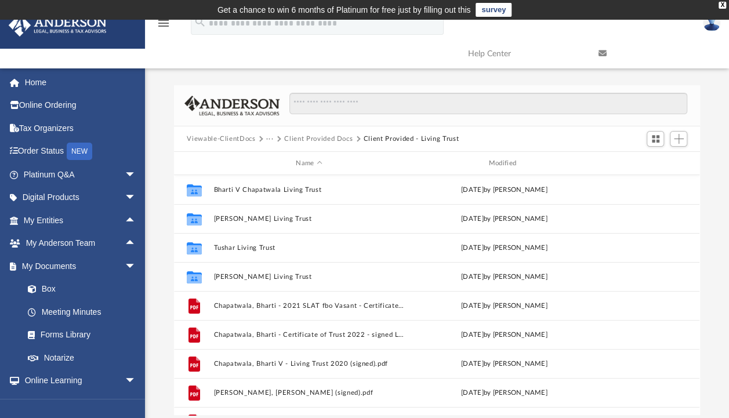
click at [247, 142] on button "Viewable-ClientDocs" at bounding box center [221, 139] width 68 height 10
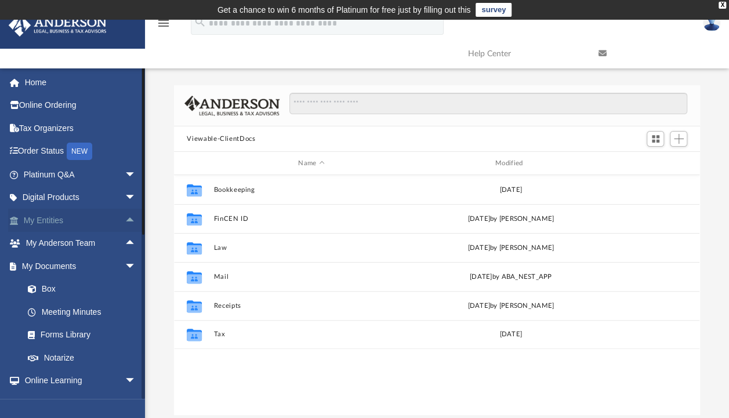
click at [55, 220] on link "My Entities arrow_drop_up" at bounding box center [81, 220] width 146 height 23
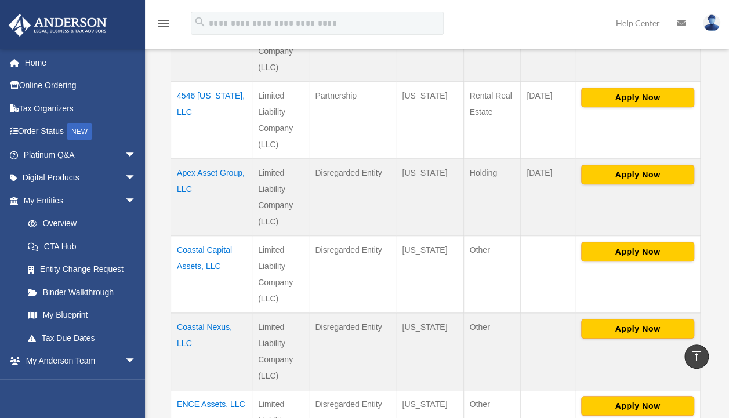
scroll to position [499, 0]
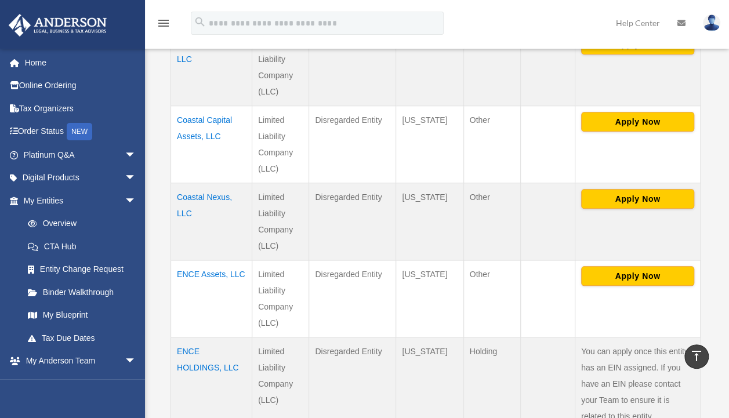
click at [214, 267] on td "ENCE Assets, LLC" at bounding box center [211, 298] width 81 height 77
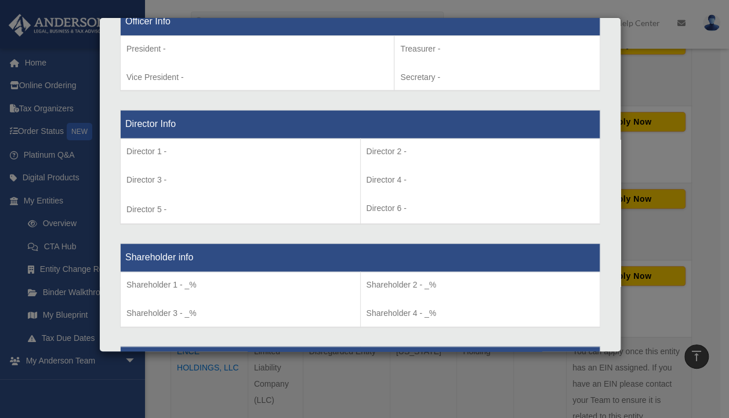
scroll to position [762, 0]
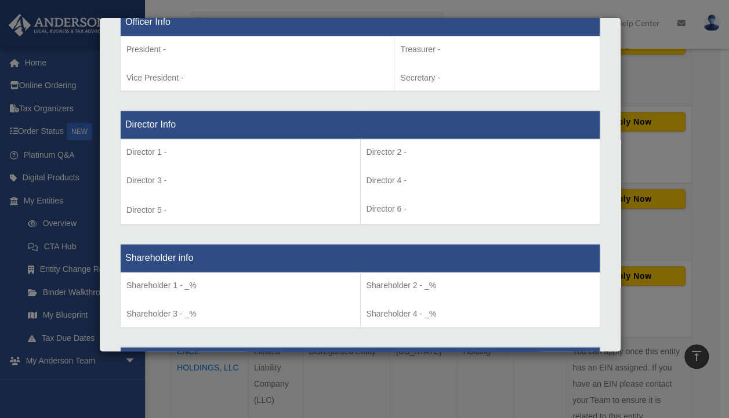
click at [82, 36] on div "Details × Articles Sent Organizational Date" at bounding box center [364, 209] width 729 height 418
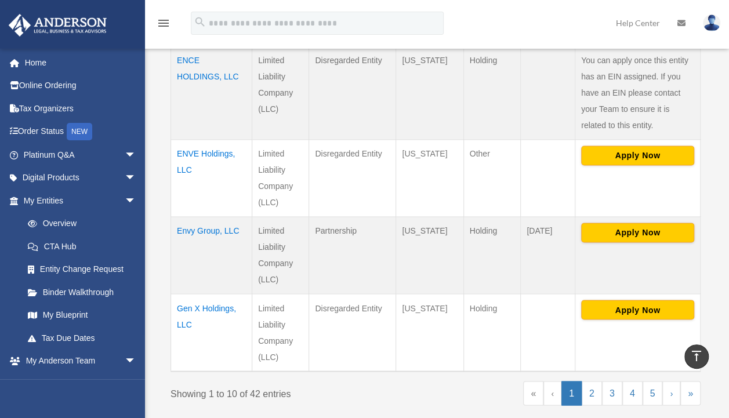
scroll to position [789, 0]
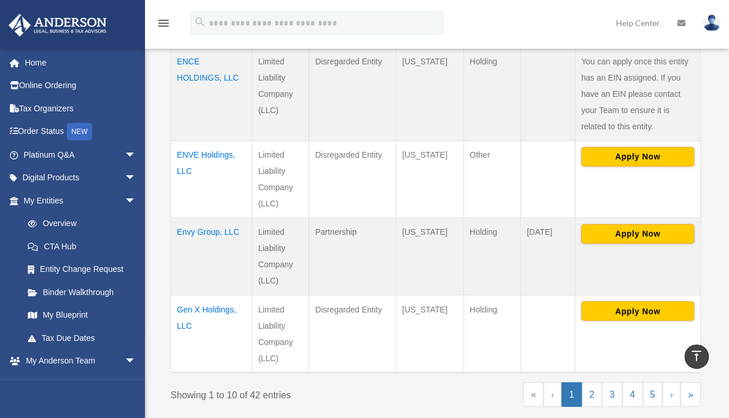
click at [195, 150] on td "ENVE Holdings, LLC" at bounding box center [211, 179] width 81 height 77
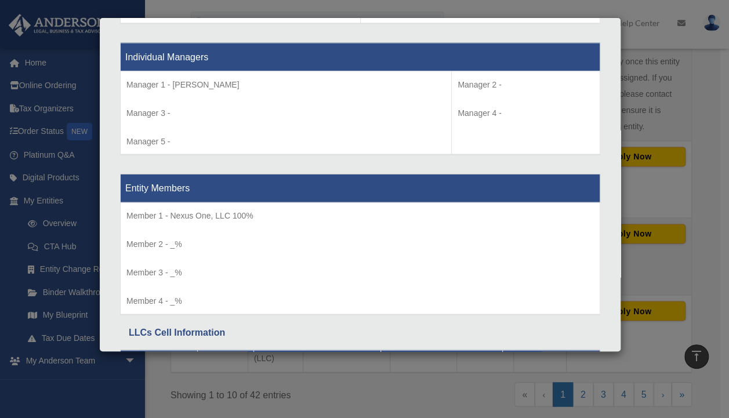
scroll to position [1062, 0]
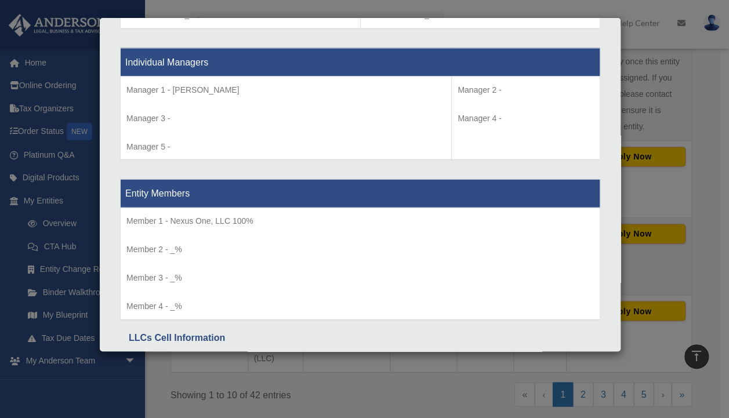
click at [59, 50] on div "Details × Articles Sent Organizational Date" at bounding box center [364, 209] width 729 height 418
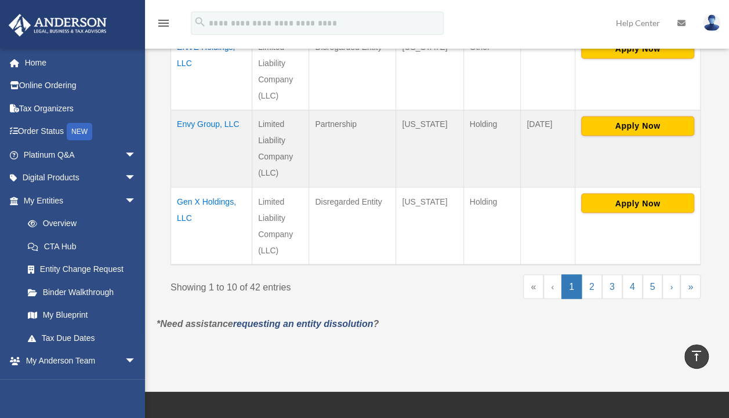
scroll to position [896, 0]
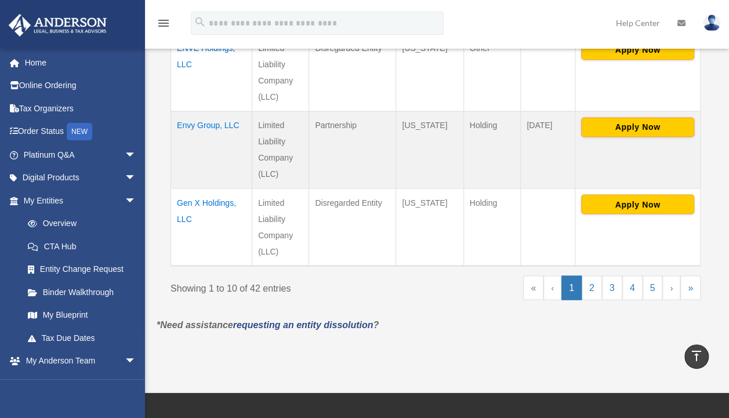
click at [206, 131] on td "Envy Group, LLC" at bounding box center [211, 149] width 81 height 77
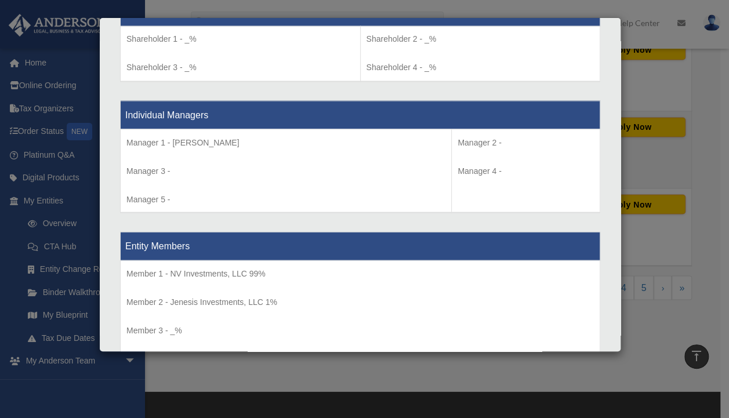
scroll to position [1061, 0]
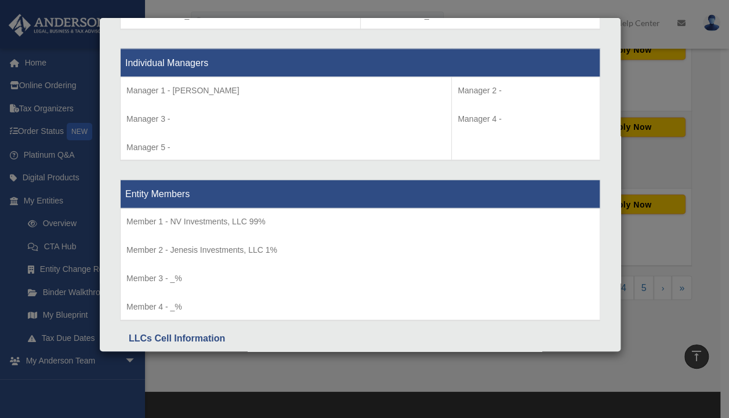
click at [95, 159] on div "Details × Articles Sent Organizational Date" at bounding box center [364, 209] width 729 height 418
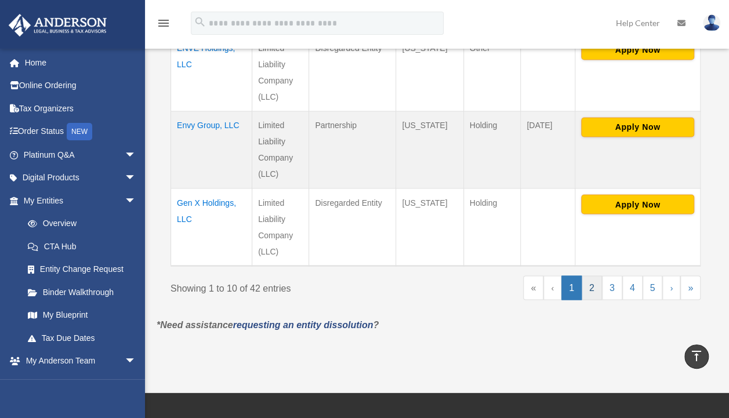
click at [593, 284] on link "2" at bounding box center [592, 288] width 20 height 24
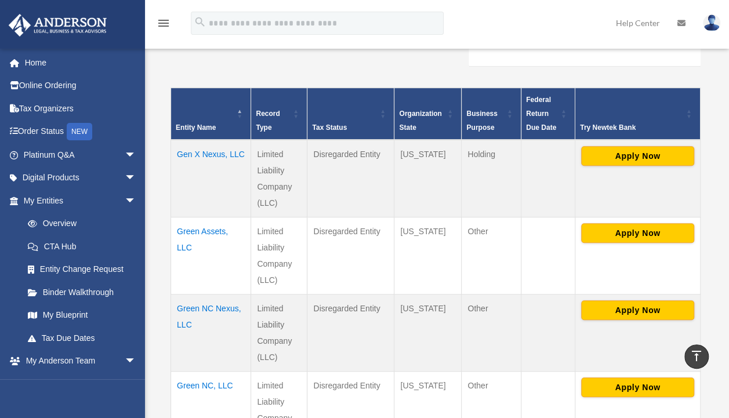
scroll to position [234, 0]
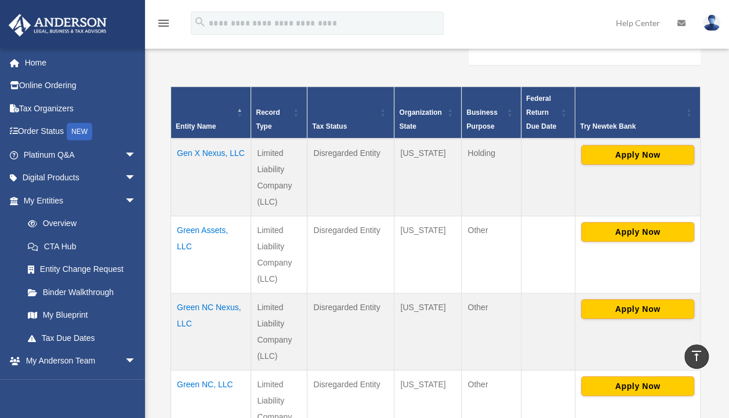
click at [191, 149] on td "Gen X Nexus, LLC" at bounding box center [211, 178] width 80 height 78
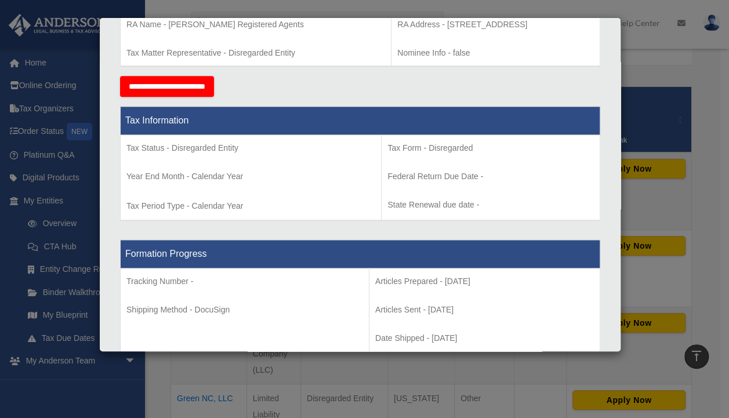
scroll to position [0, 0]
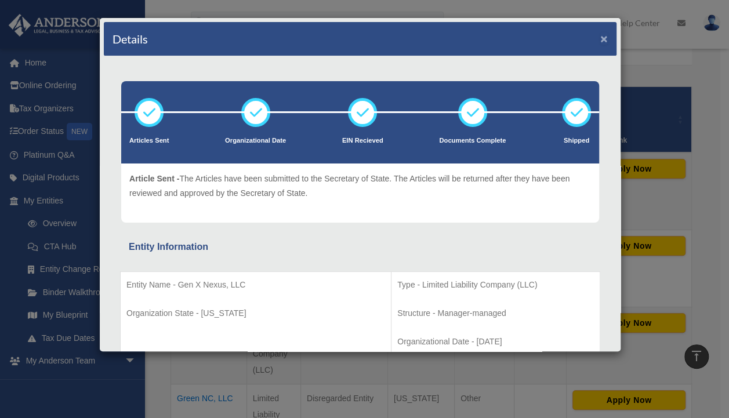
click at [600, 40] on button "×" at bounding box center [604, 38] width 8 height 12
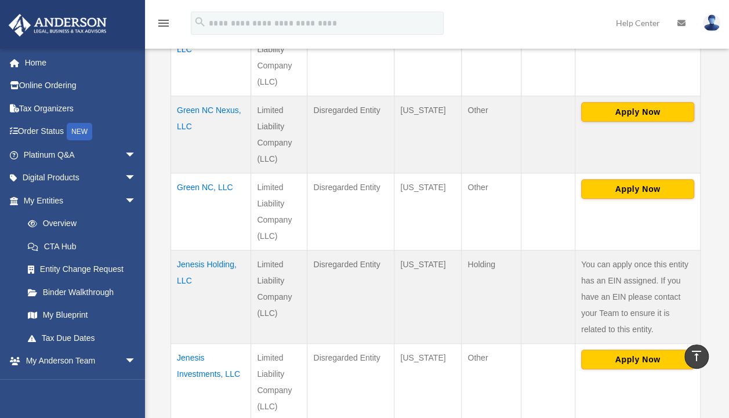
scroll to position [433, 0]
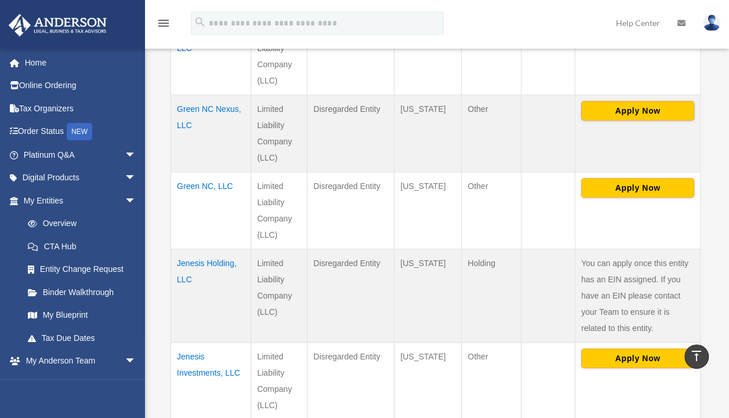
click at [204, 363] on td "Jenesis Investments, LLC" at bounding box center [211, 381] width 80 height 77
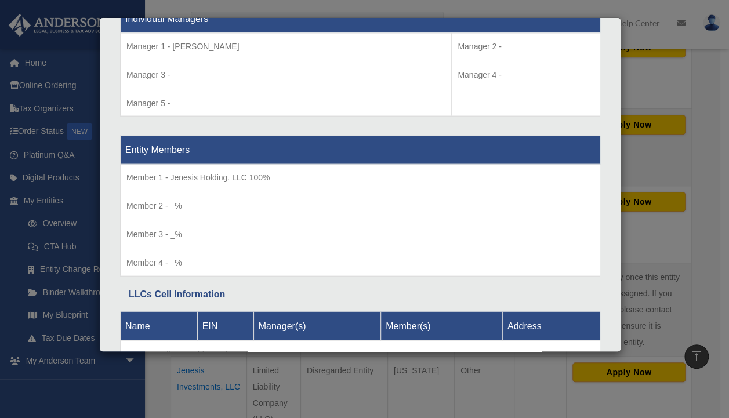
scroll to position [1167, 0]
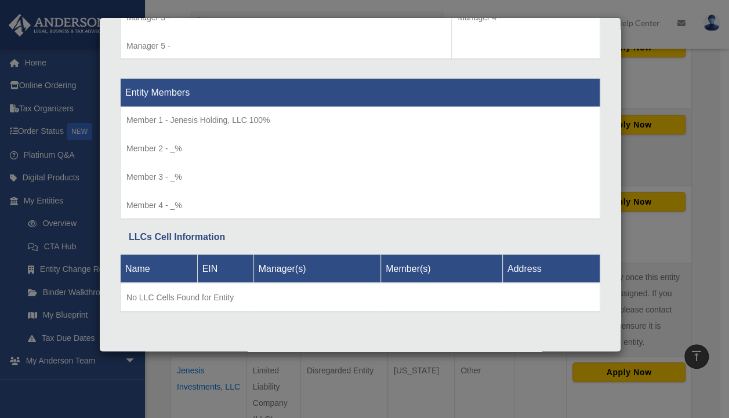
click at [642, 79] on div "Details × Articles Sent Organizational Date" at bounding box center [364, 209] width 729 height 418
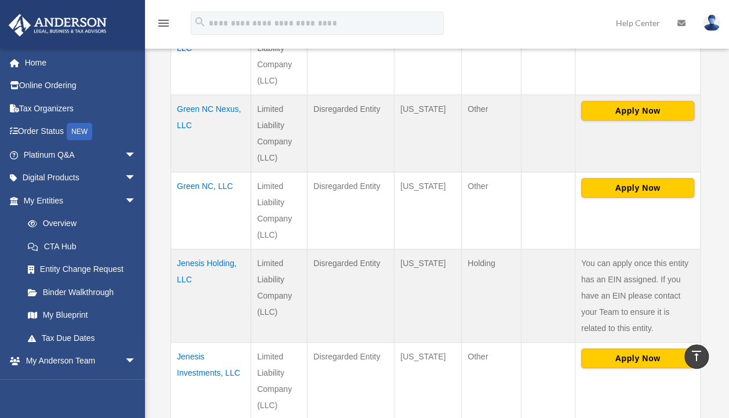
scroll to position [0, 0]
